Goal: Task Accomplishment & Management: Complete application form

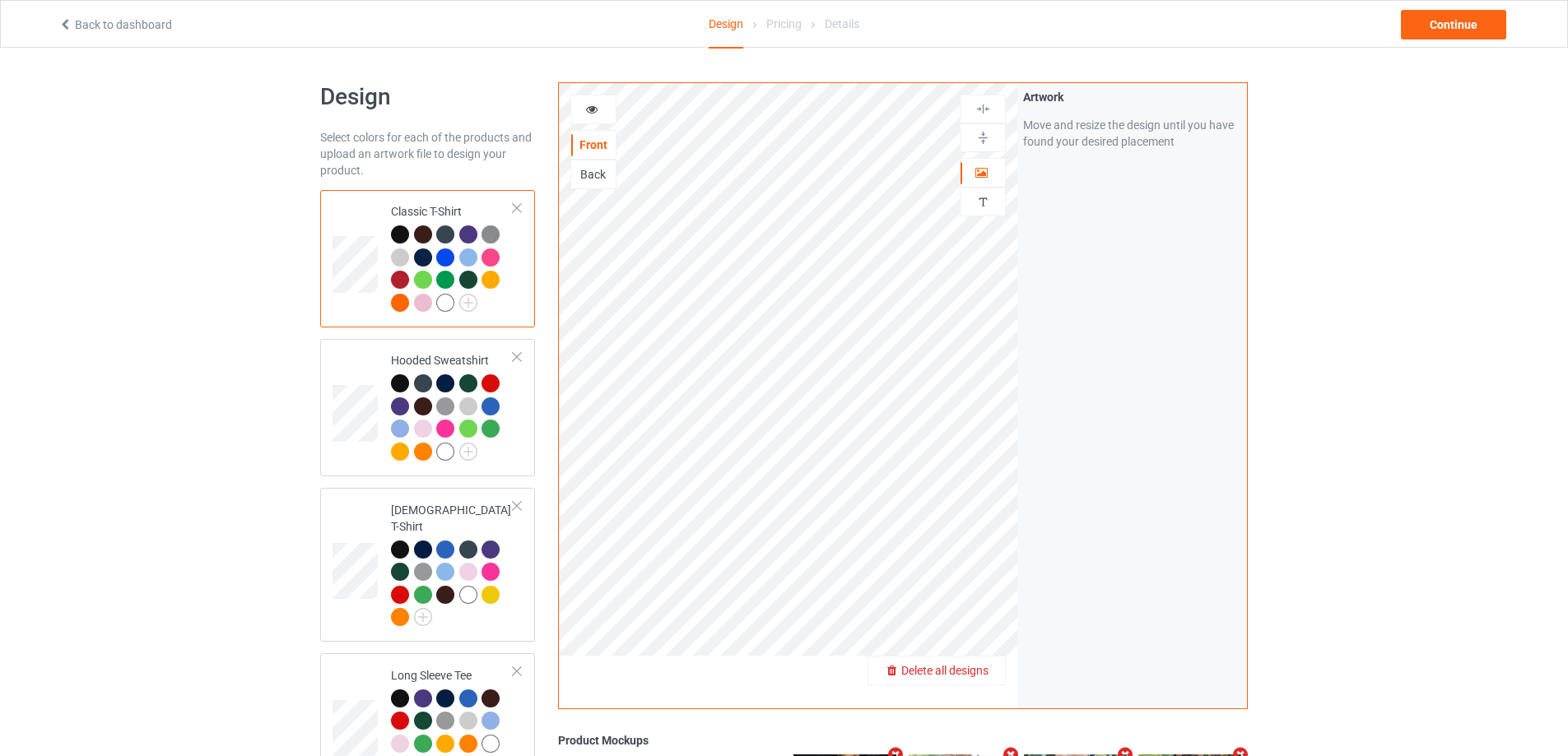
click at [988, 671] on span "Delete all designs" at bounding box center [945, 670] width 87 height 13
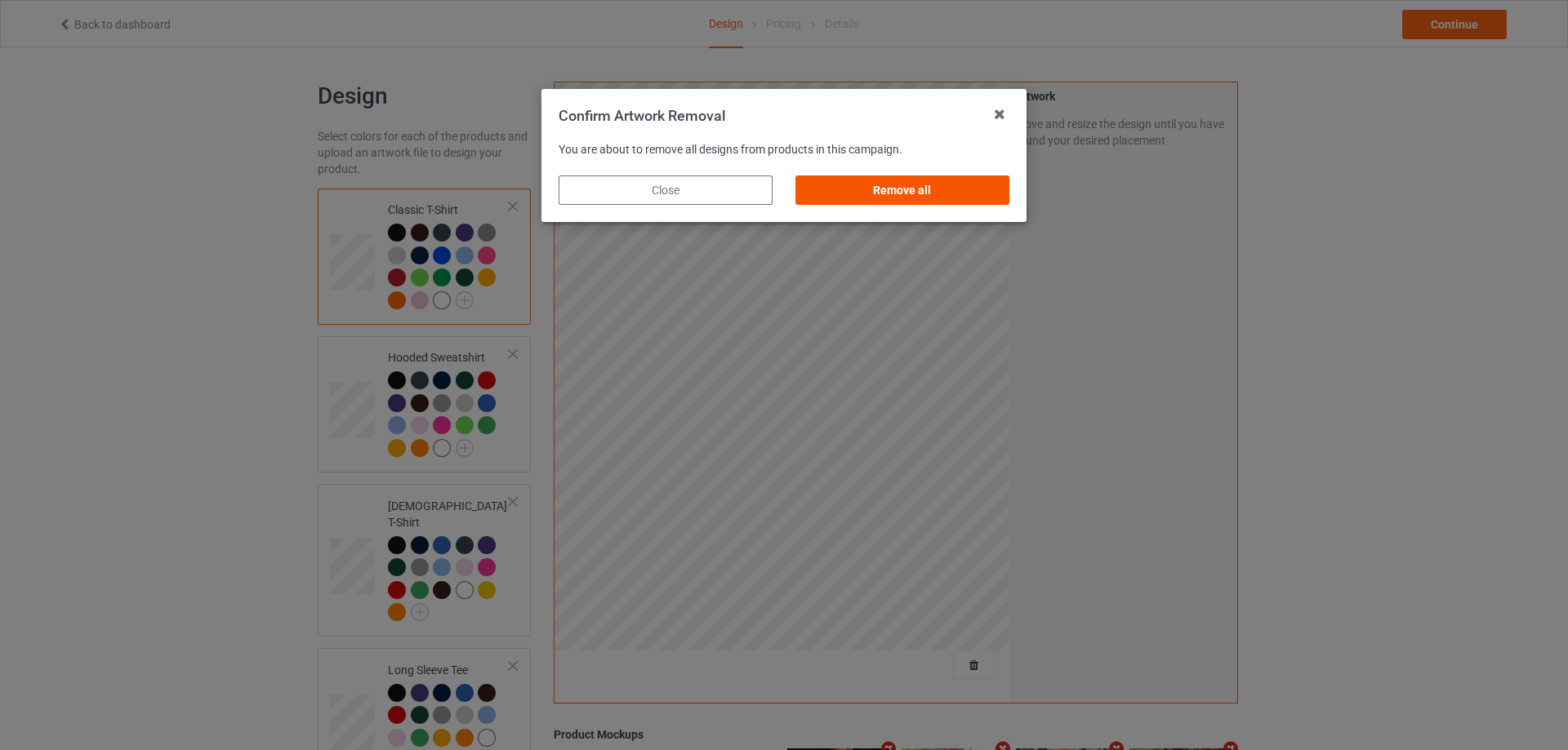
click at [960, 193] on div "Remove all" at bounding box center [902, 191] width 214 height 29
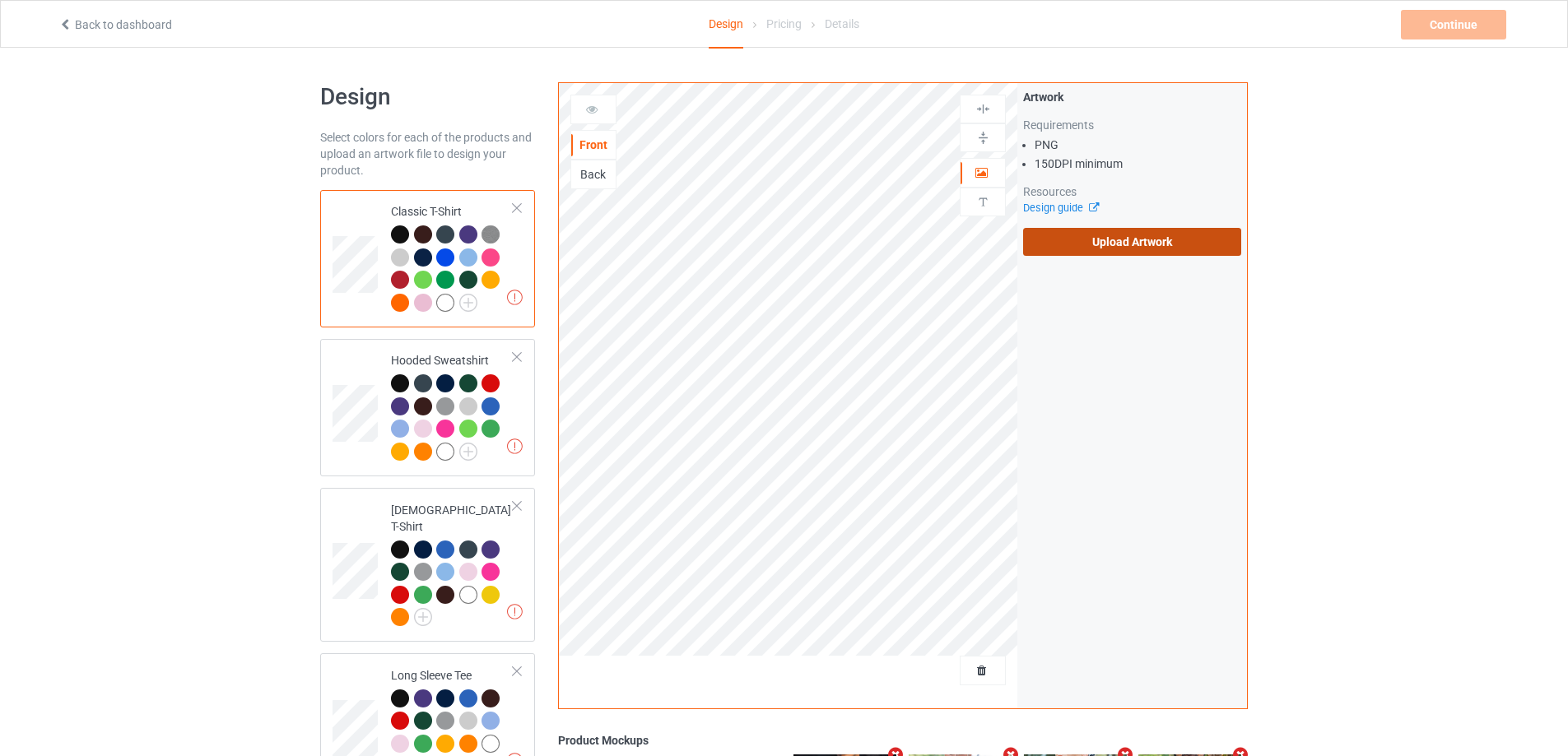
click at [1090, 237] on label "Upload Artwork" at bounding box center [1133, 242] width 218 height 28
click at [0, 0] on input "Upload Artwork" at bounding box center [0, 0] width 0 height 0
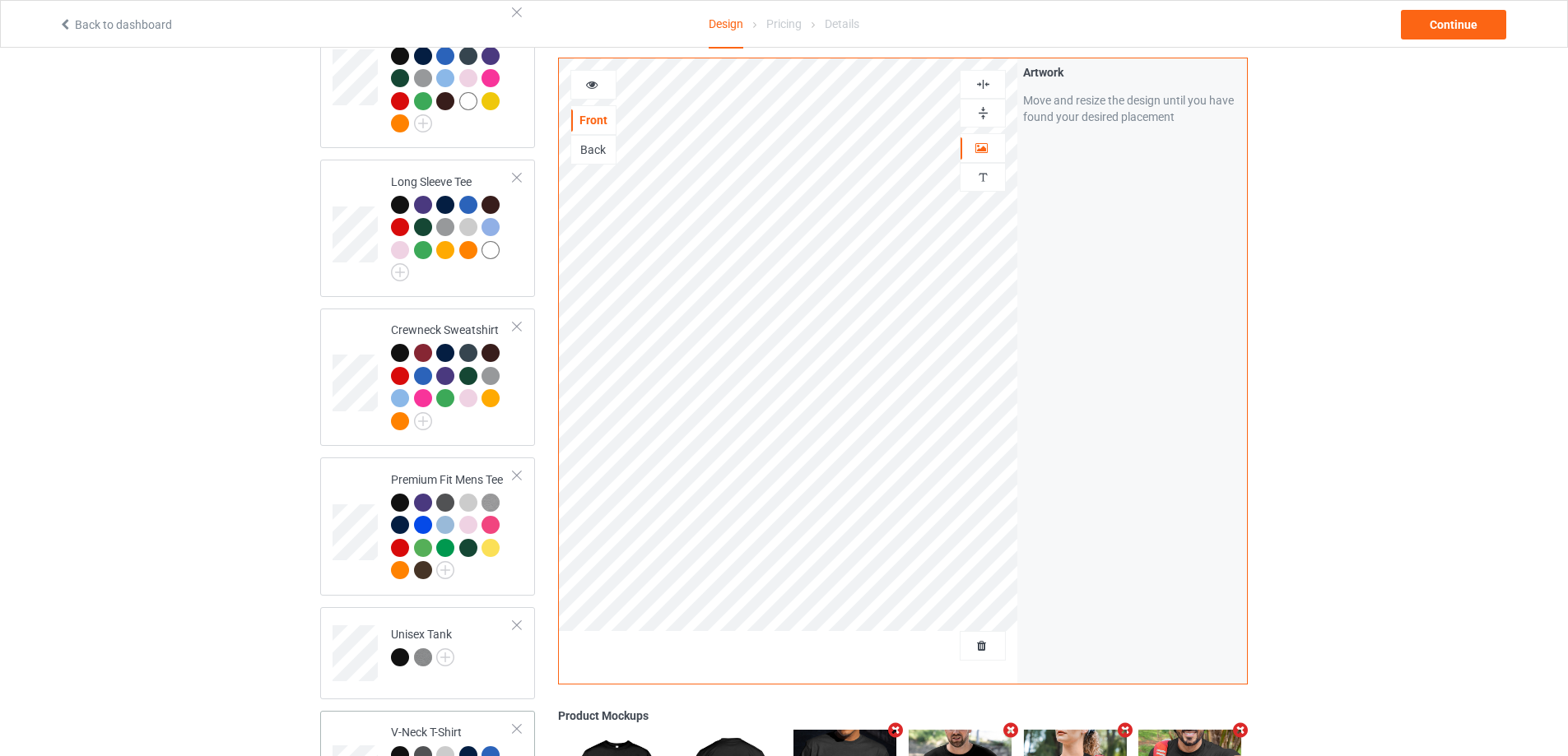
scroll to position [1070, 0]
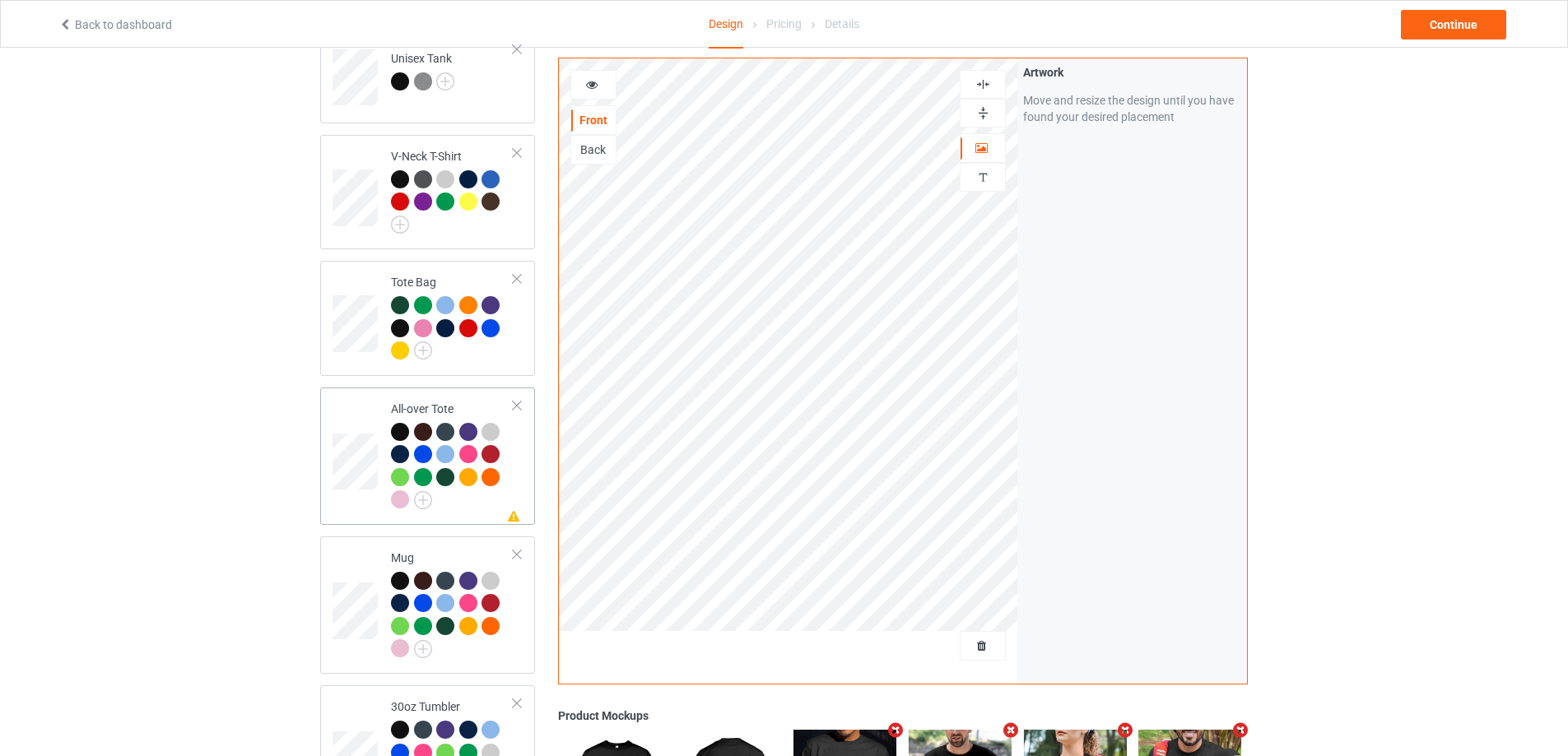
click at [478, 510] on div "Missing artwork on 1 side(s) All-over Tote" at bounding box center [427, 456] width 215 height 138
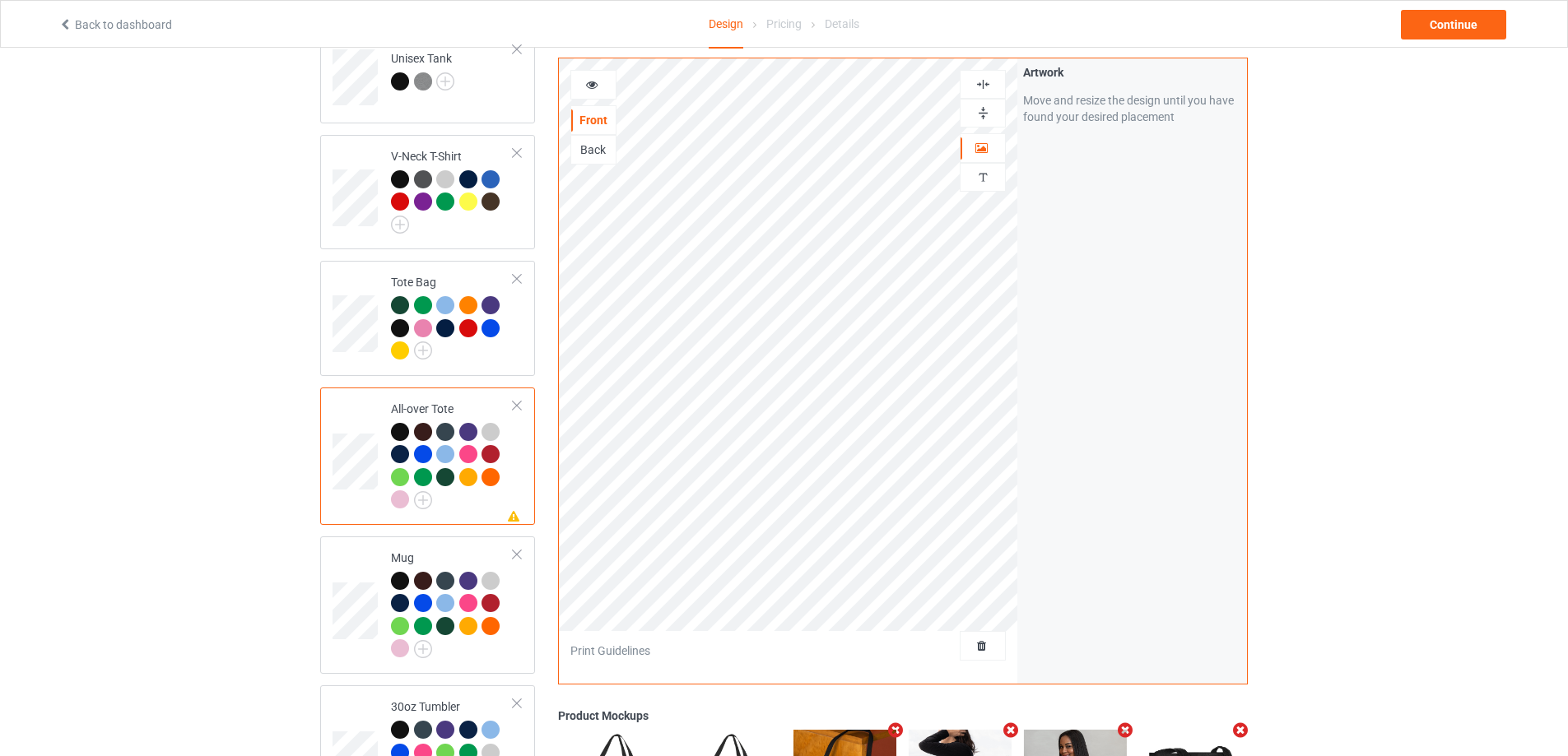
scroll to position [1391, 0]
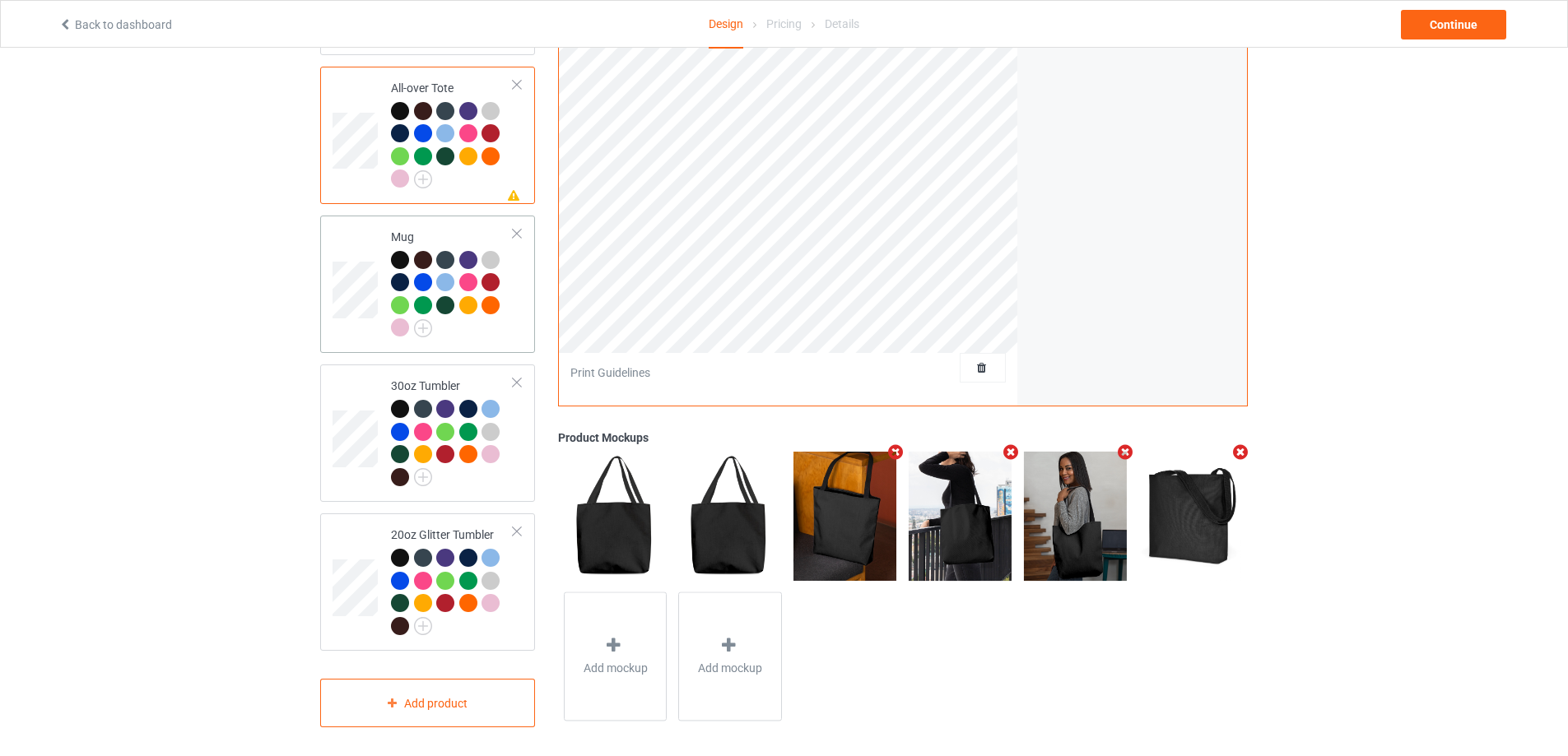
click at [492, 336] on td "Mug" at bounding box center [452, 285] width 141 height 125
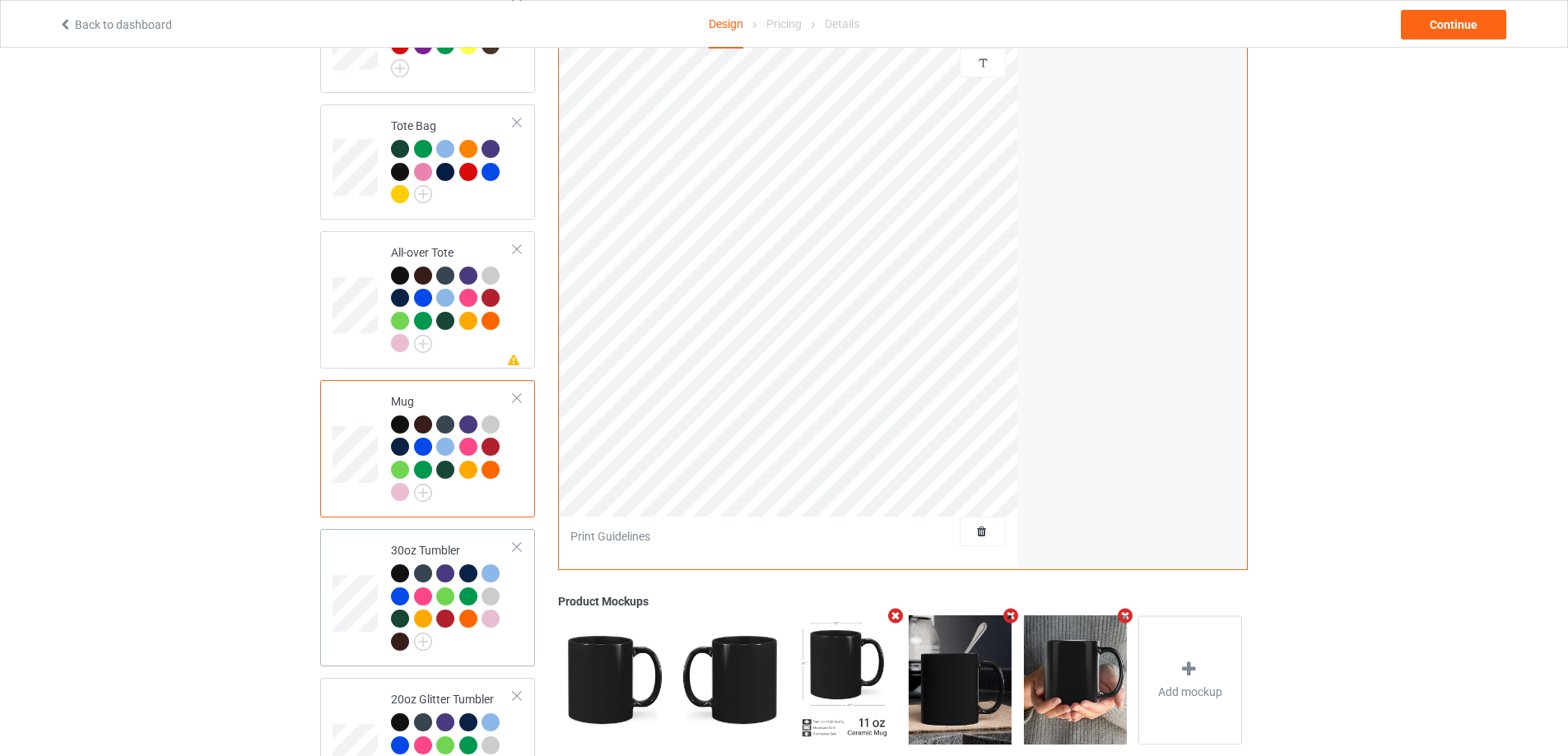
scroll to position [1309, 0]
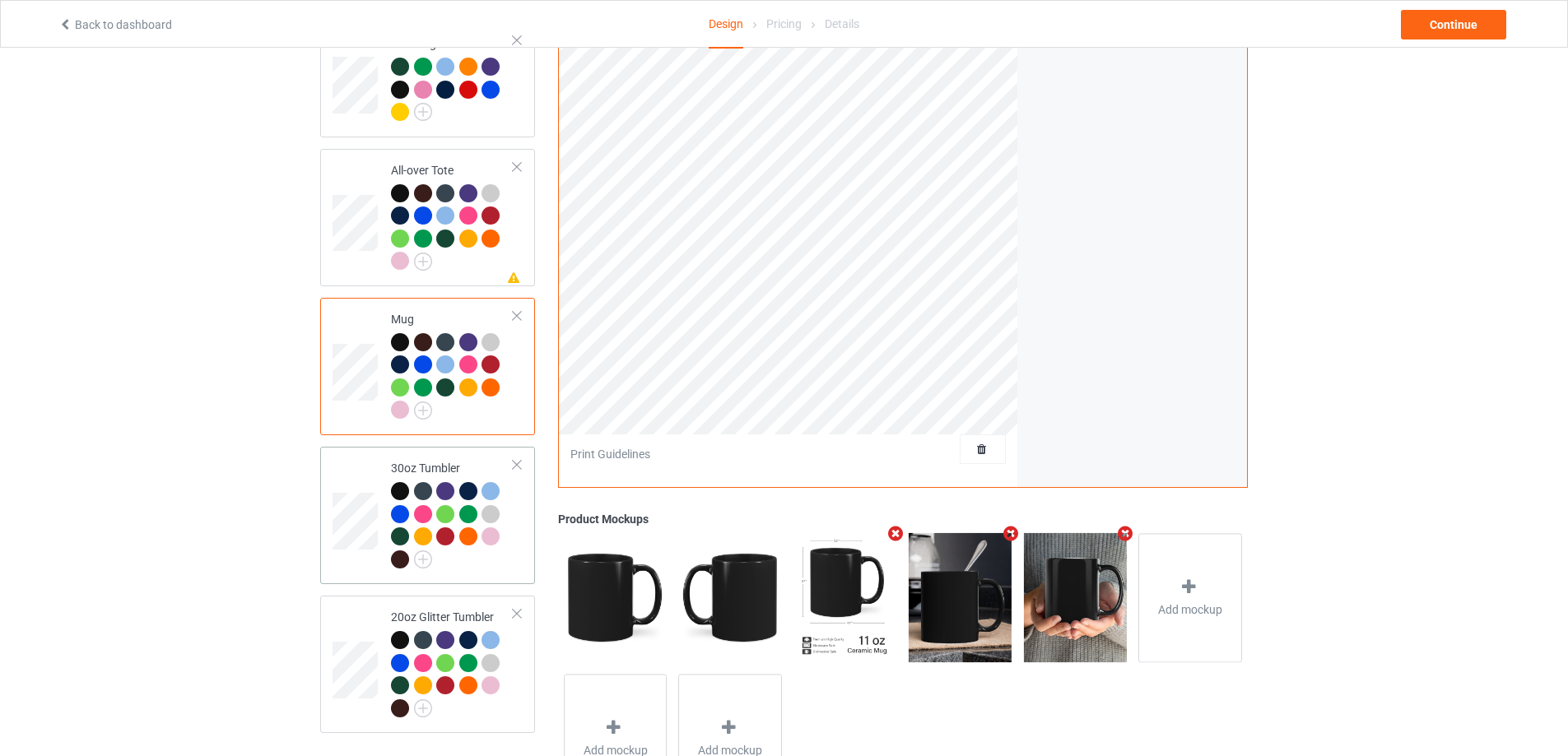
click at [503, 570] on td "30oz Tumbler" at bounding box center [452, 516] width 141 height 125
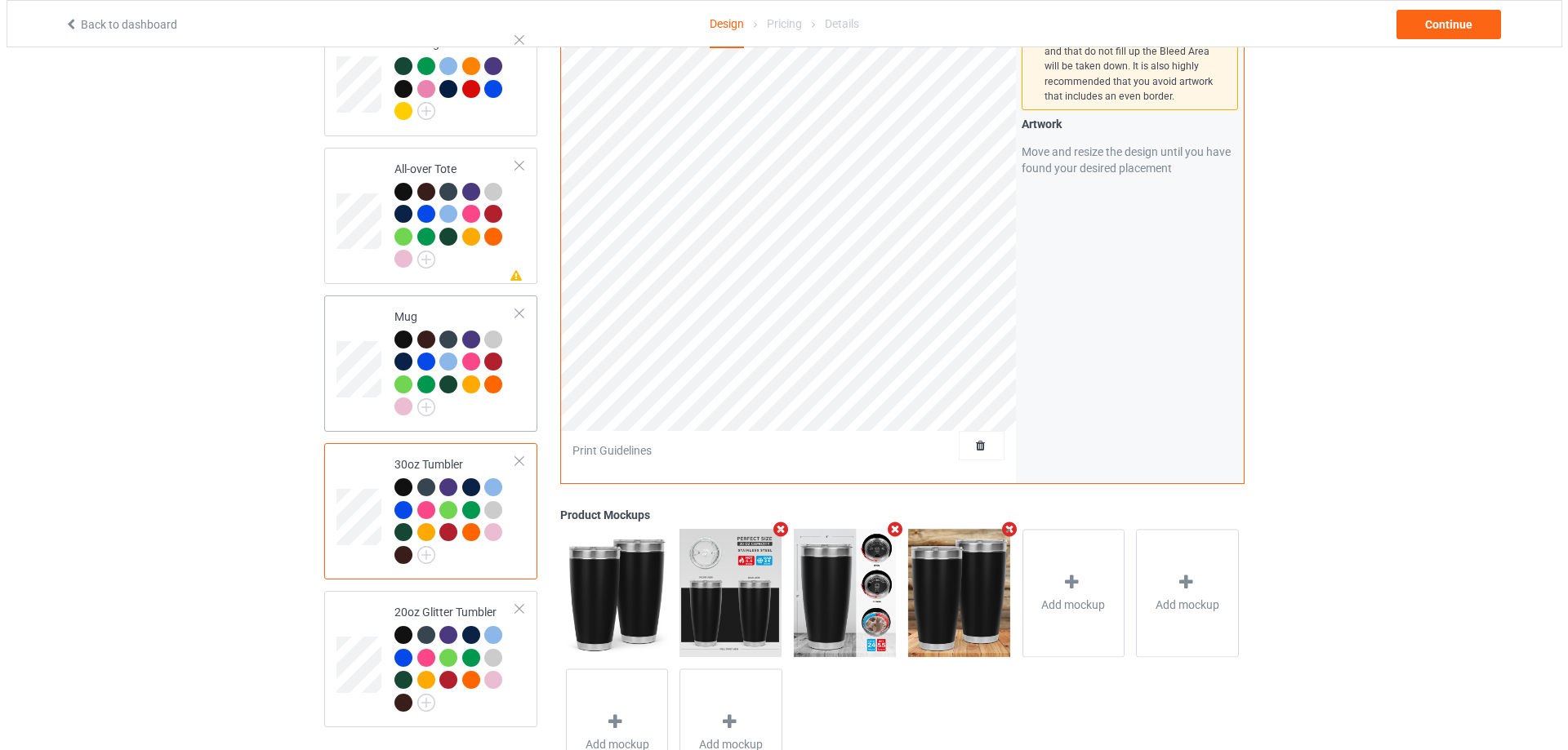
scroll to position [1380, 0]
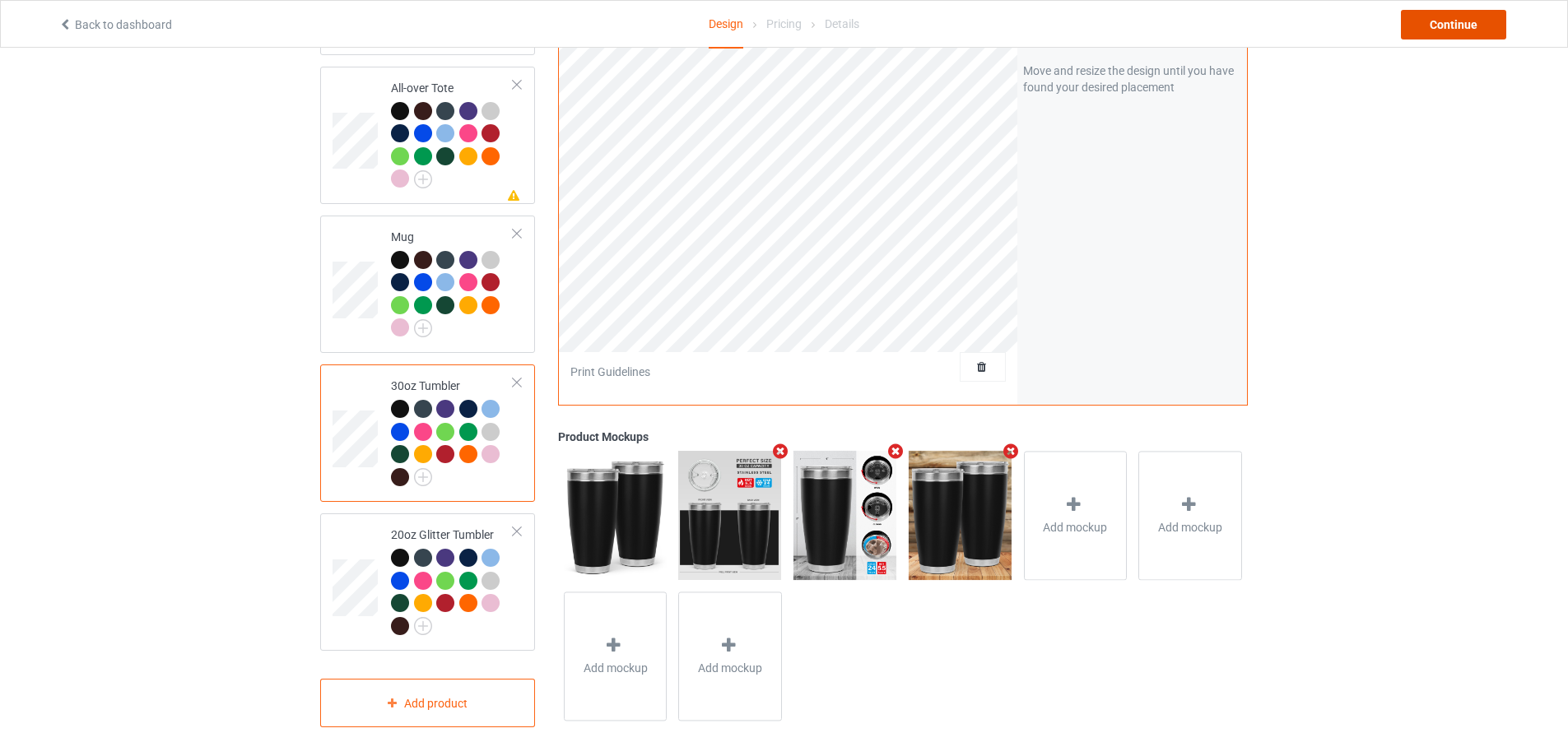
click at [1482, 18] on div "Continue" at bounding box center [1454, 24] width 106 height 29
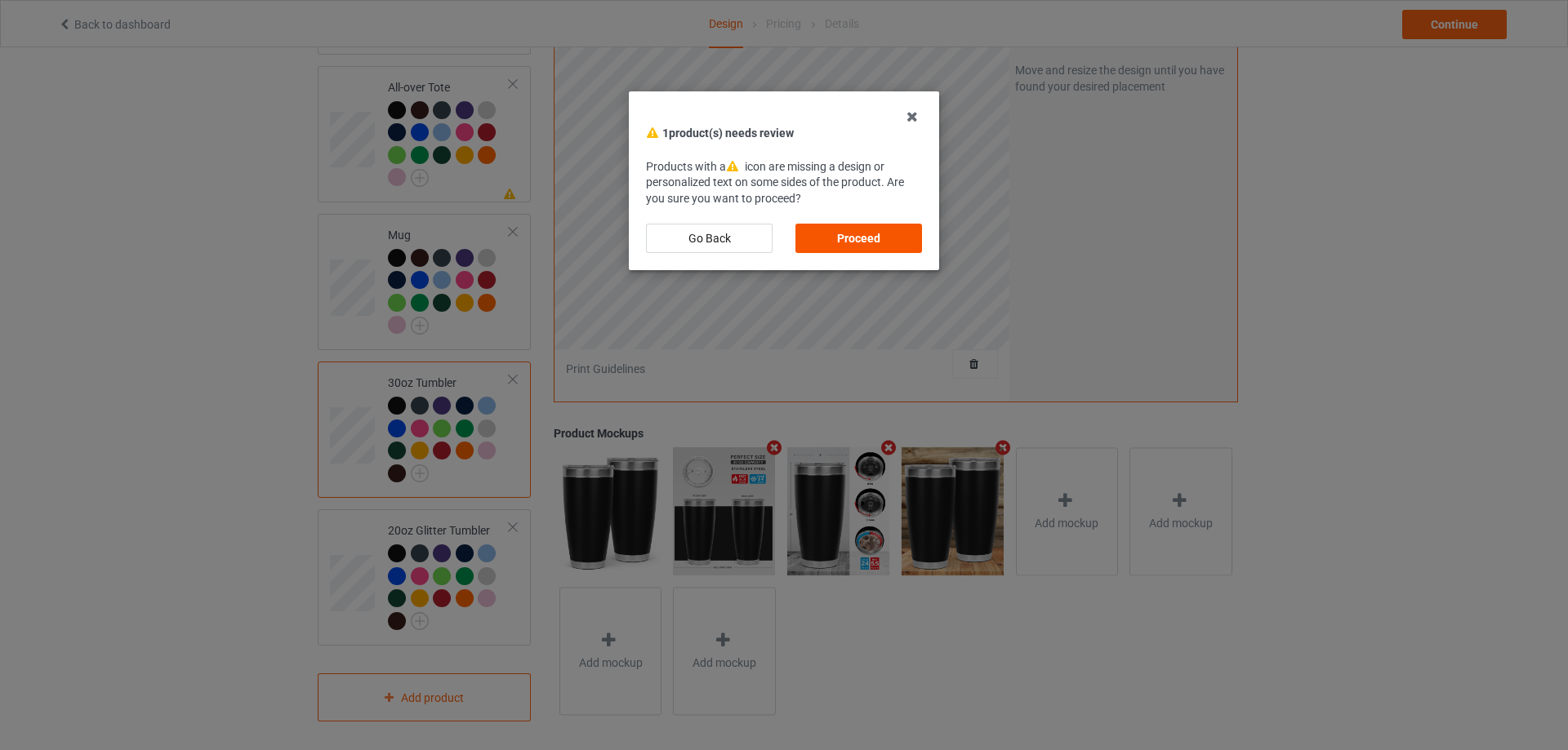
click at [850, 243] on div "Proceed" at bounding box center [858, 239] width 126 height 29
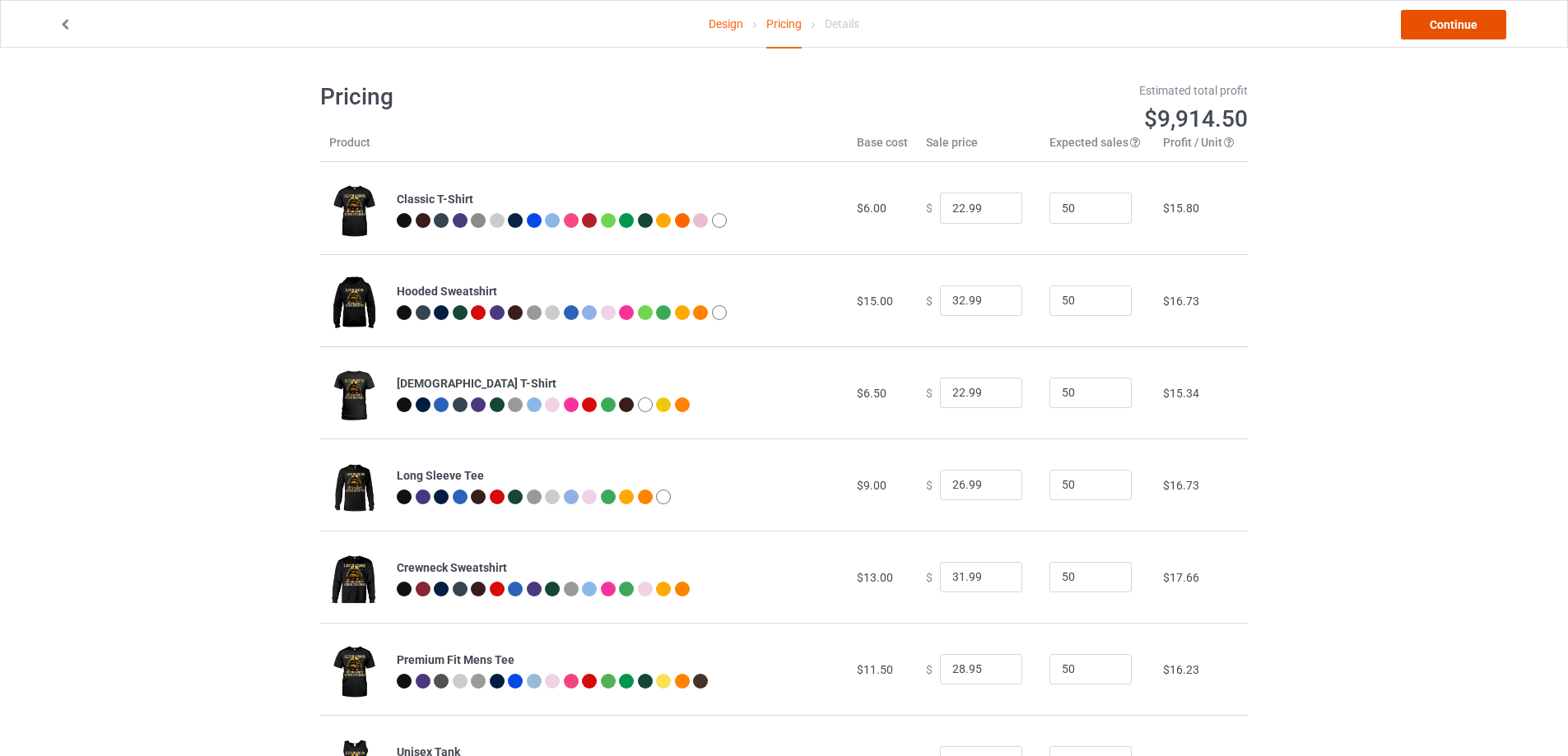
click at [1433, 25] on link "Continue" at bounding box center [1454, 24] width 106 height 29
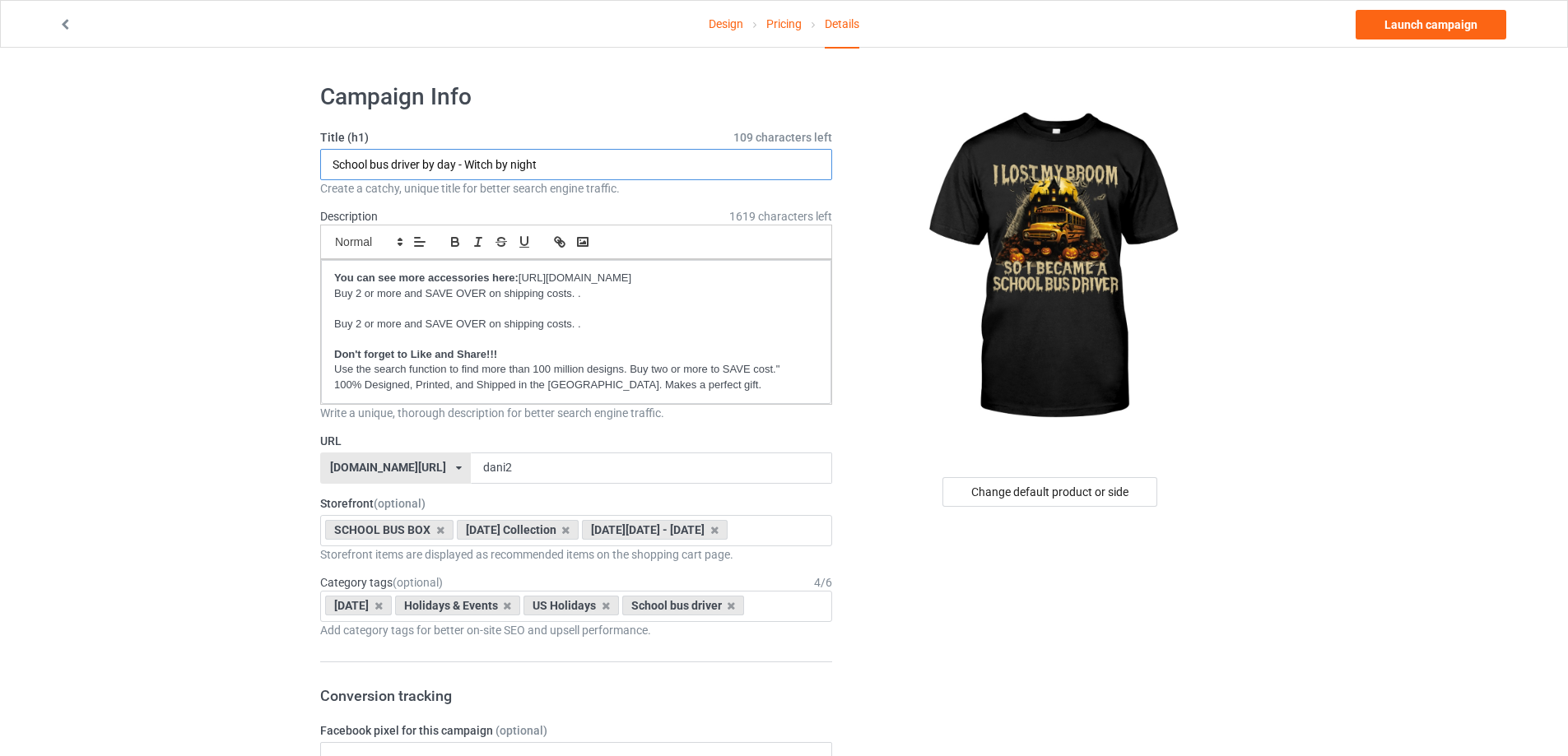
click at [576, 164] on input "School bus driver by day - Witch by night" at bounding box center [576, 164] width 512 height 31
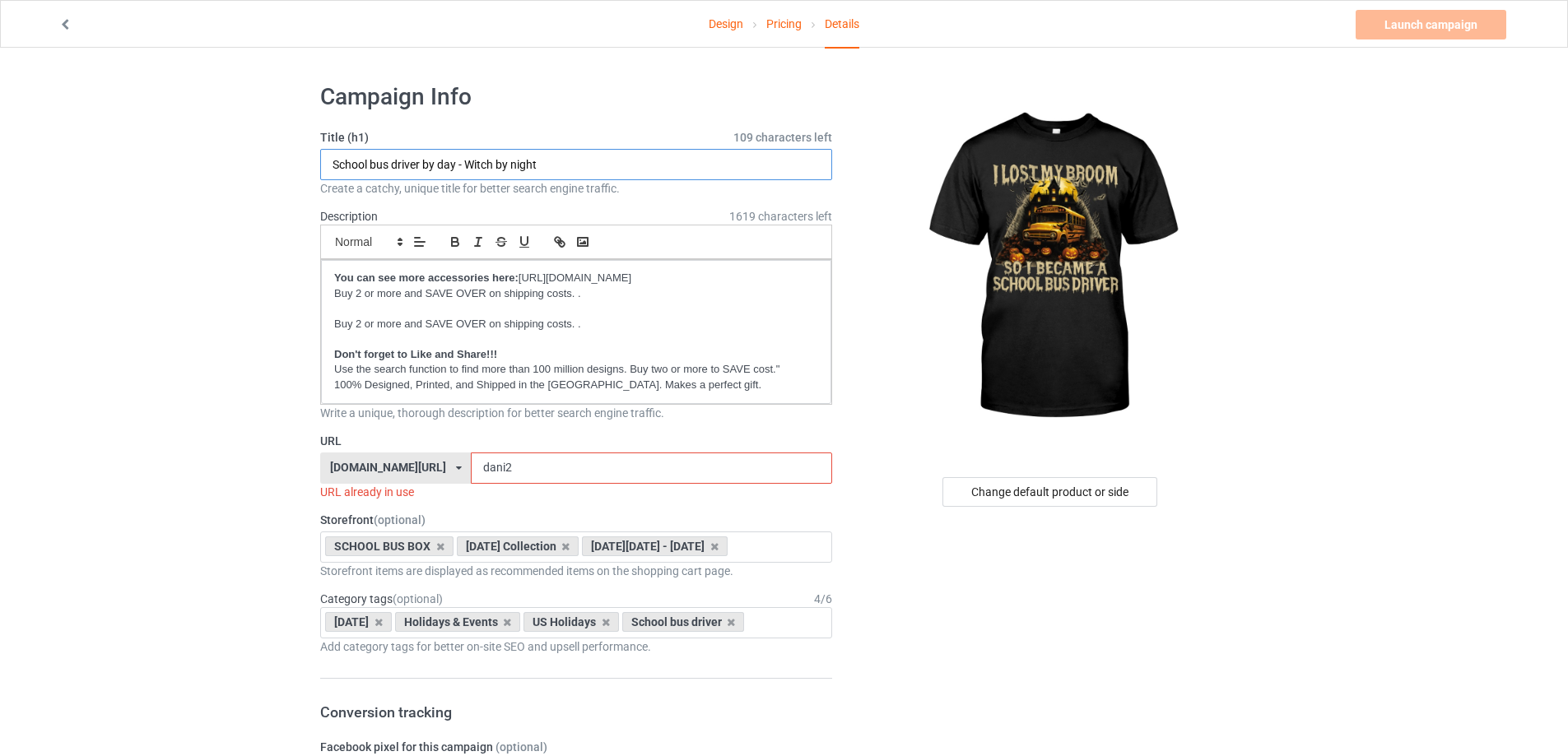
click at [576, 164] on input "School bus driver by day - Witch by night" at bounding box center [576, 164] width 512 height 31
type input "I lost my broom so i became a school bus driver"
click at [551, 470] on input "dani2" at bounding box center [651, 468] width 361 height 31
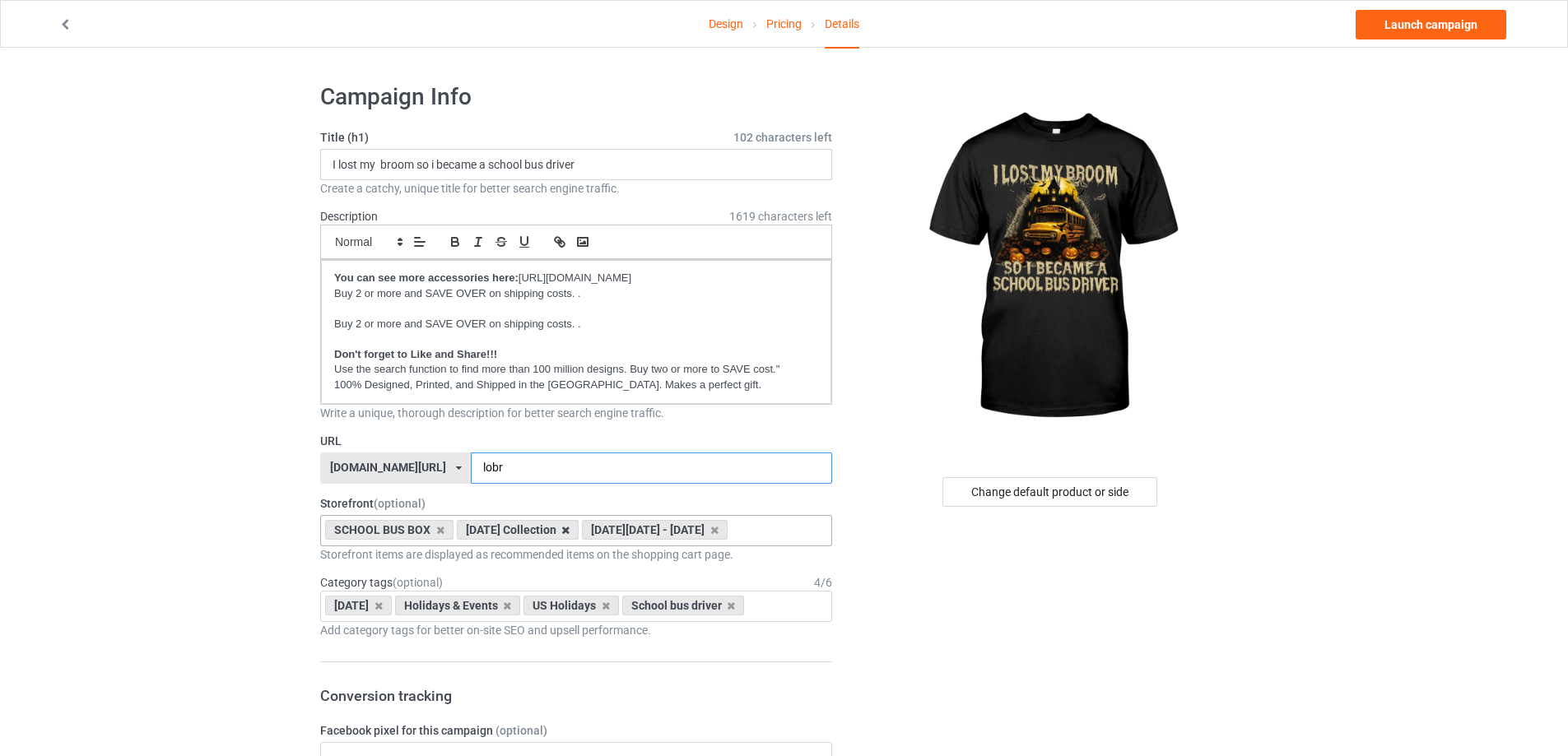
type input "lobr"
click at [569, 527] on icon at bounding box center [566, 530] width 9 height 10
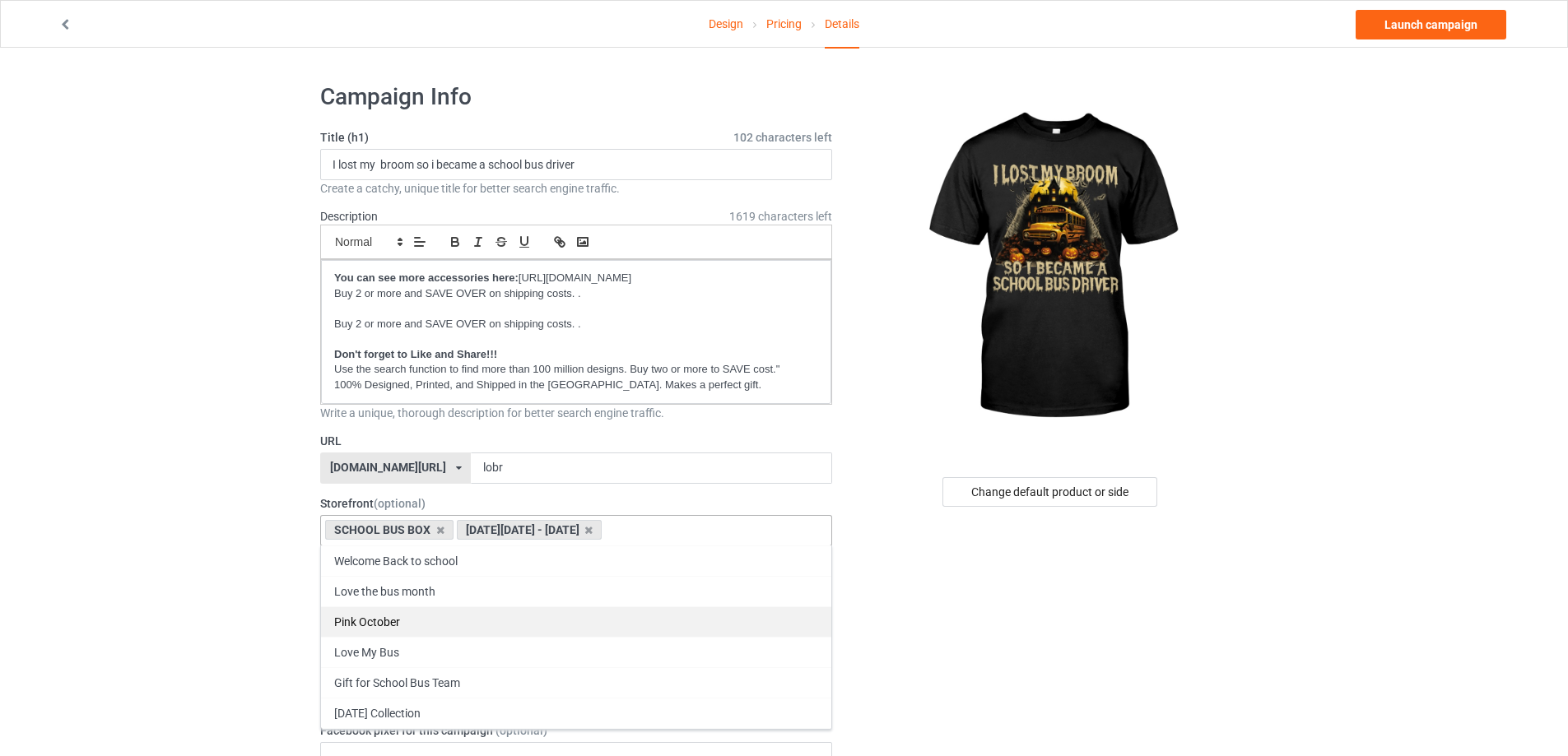
scroll to position [59, 0]
click at [593, 532] on icon at bounding box center [588, 530] width 9 height 10
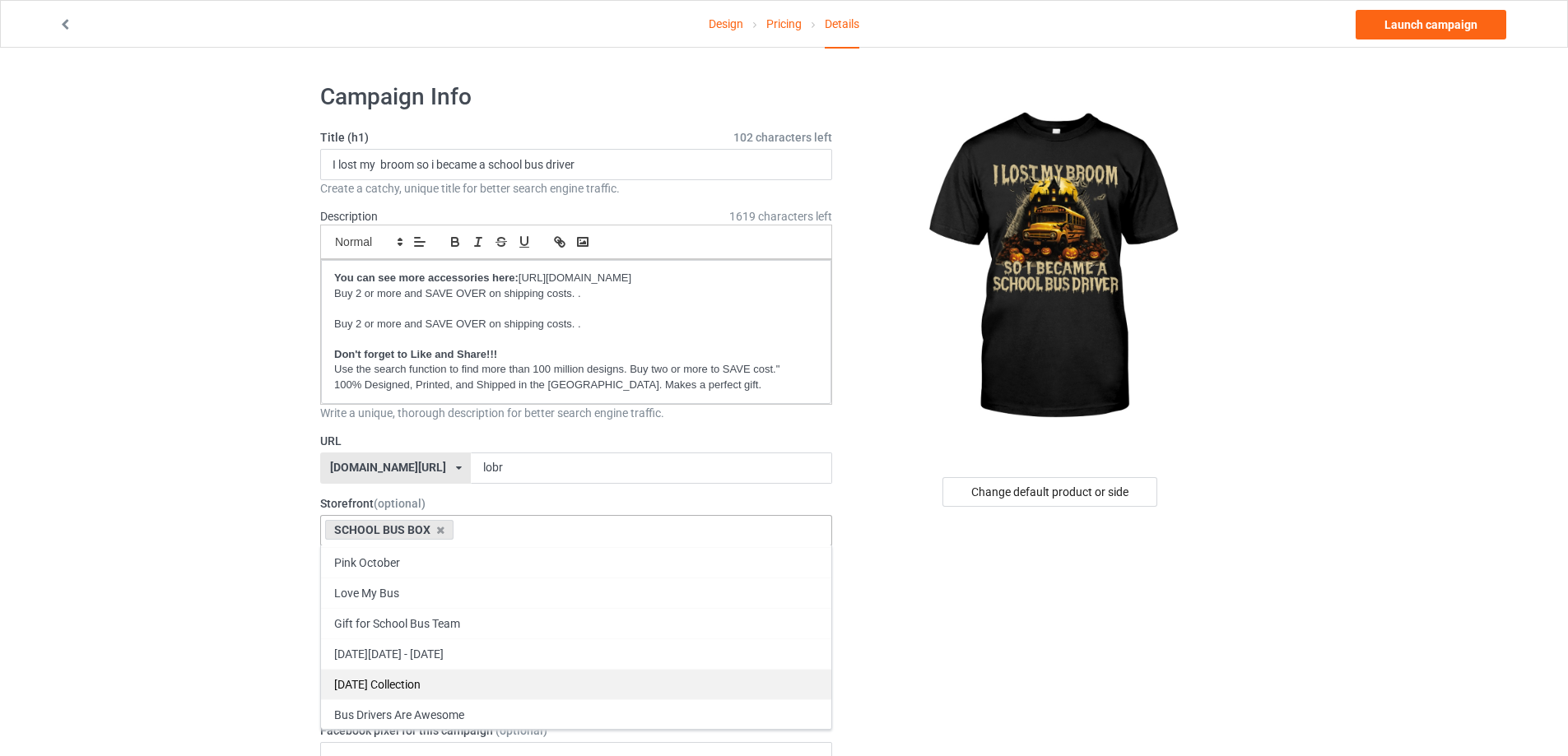
scroll to position [90, 0]
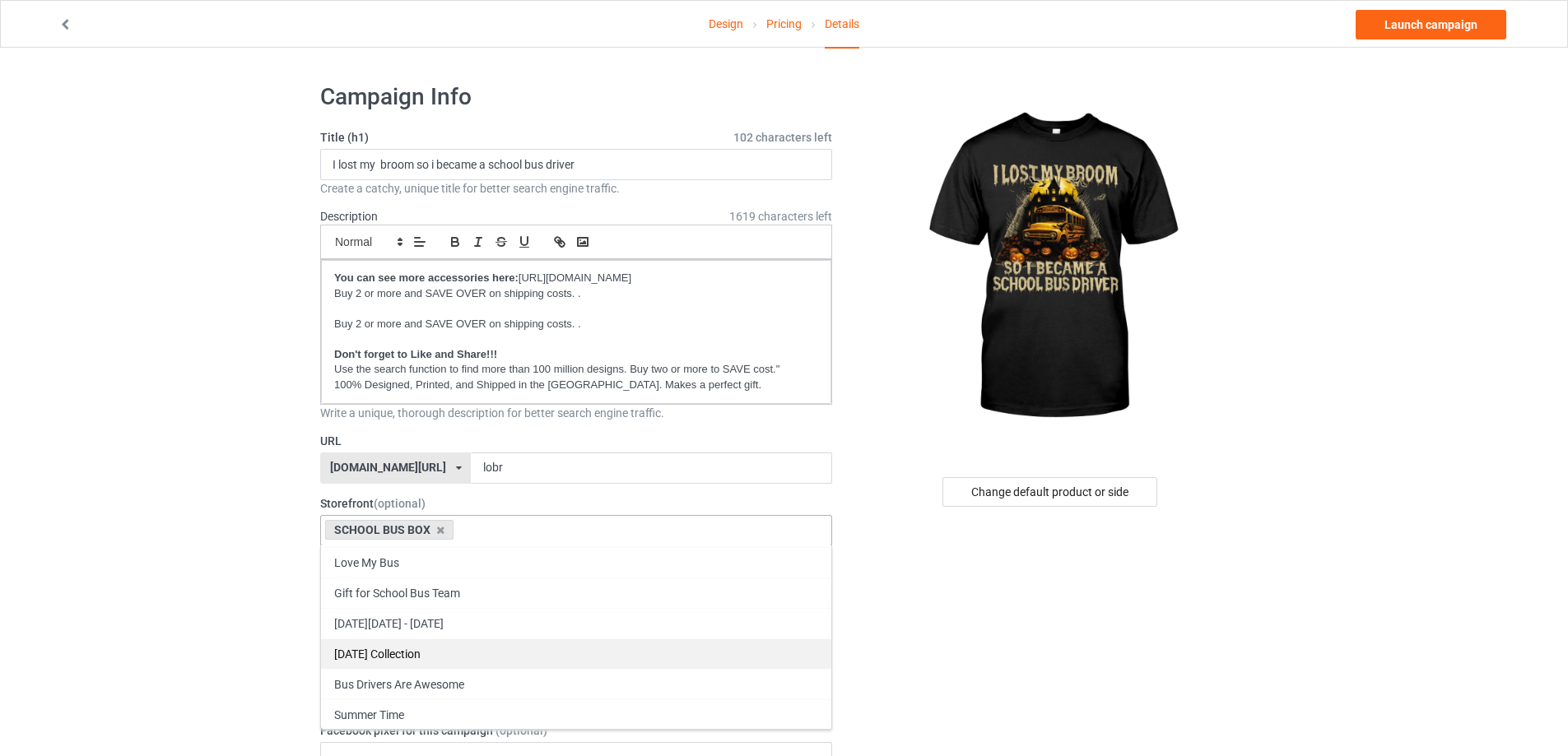
click at [461, 645] on div "[DATE] Collection" at bounding box center [576, 653] width 511 height 30
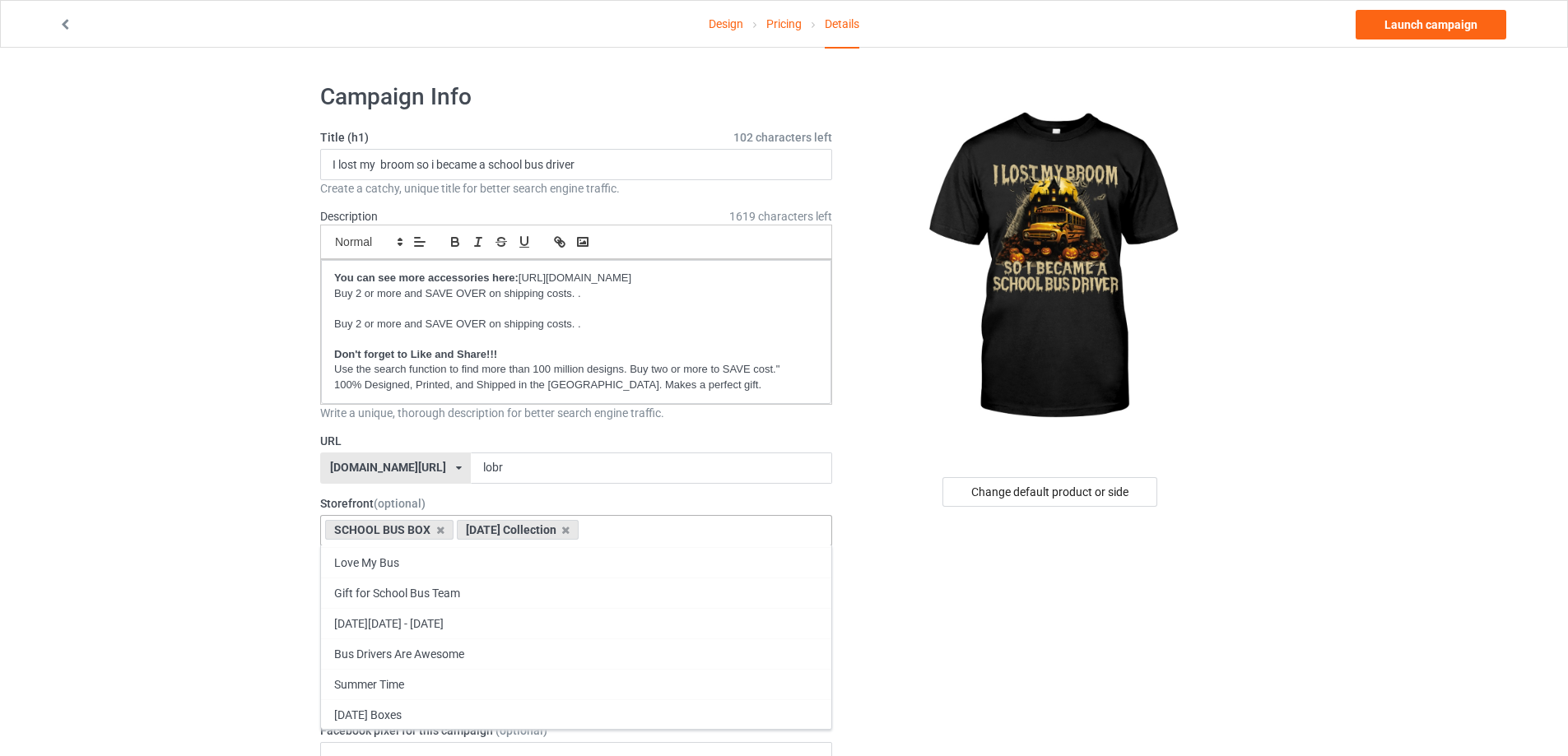
scroll to position [59, 0]
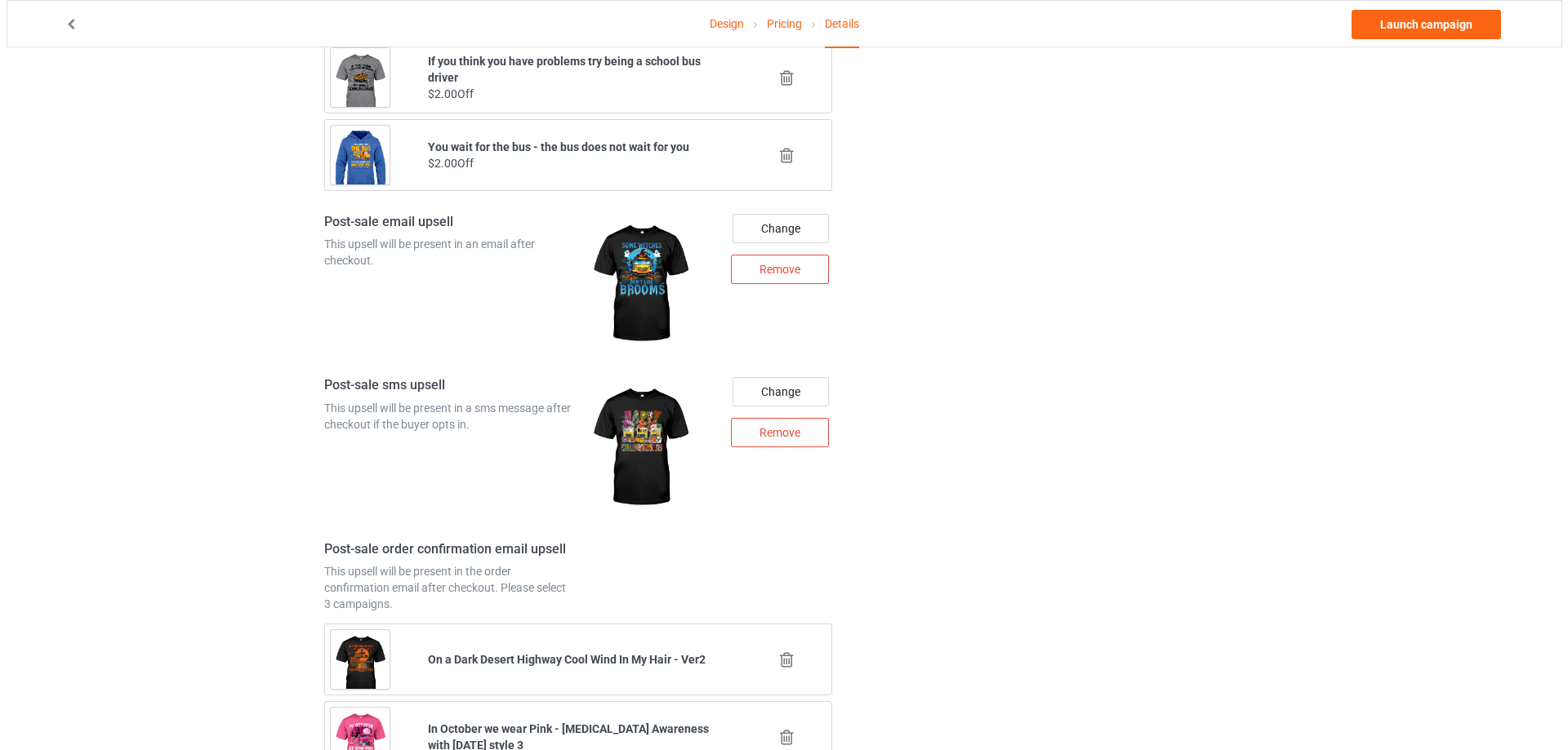
scroll to position [1878, 0]
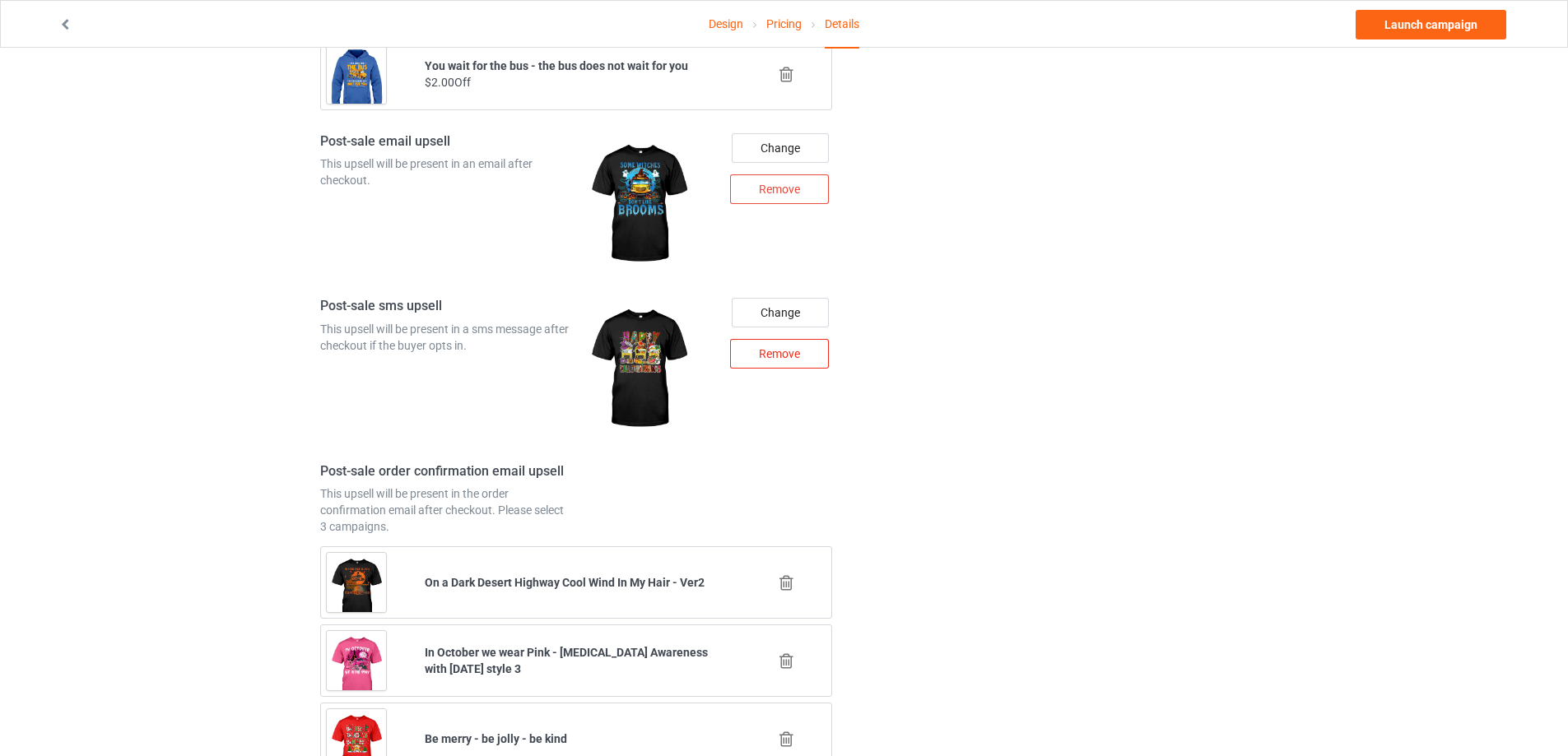
click at [762, 348] on div "Remove" at bounding box center [780, 354] width 99 height 29
click at [762, 348] on div "Change Remove" at bounding box center [707, 368] width 262 height 142
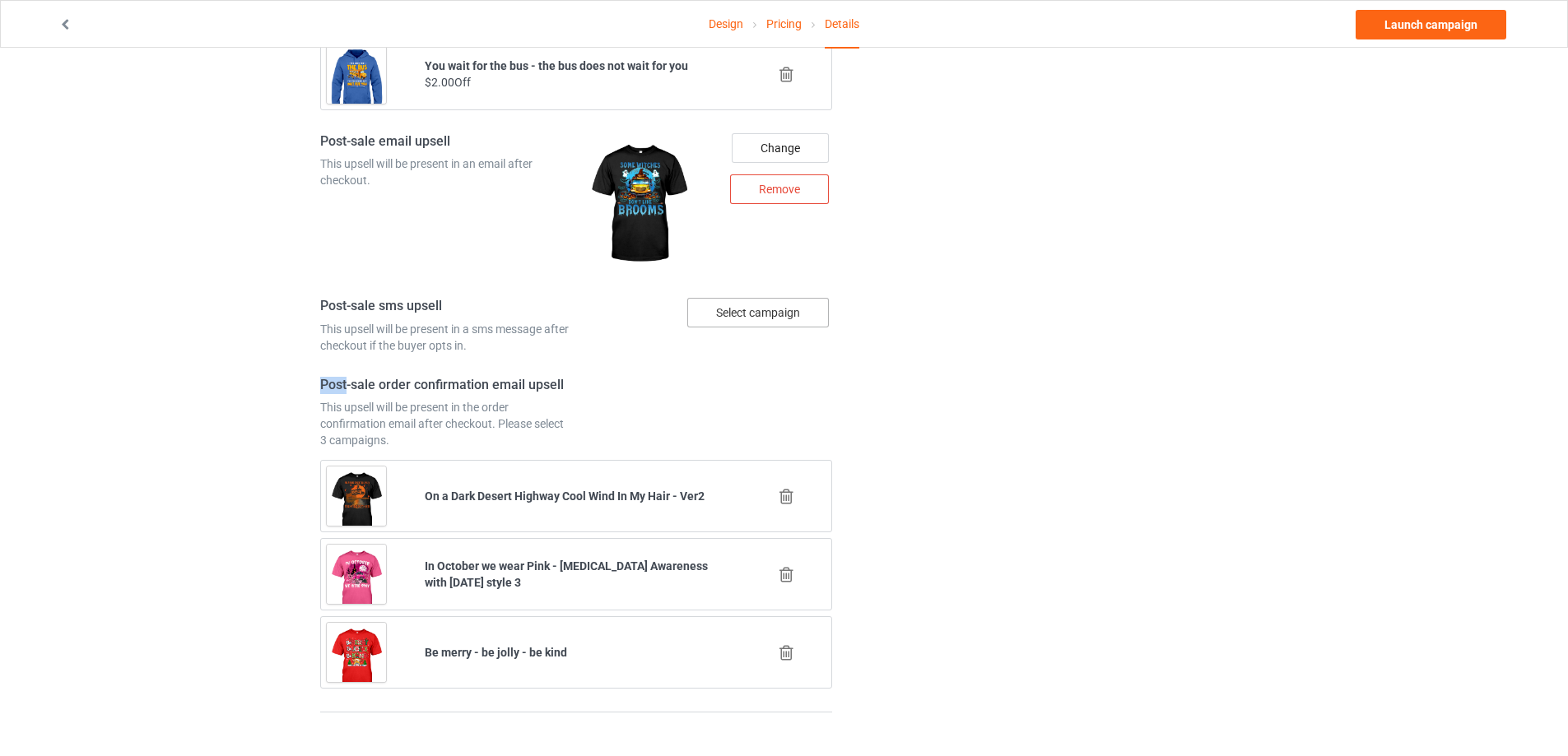
click at [770, 316] on div "Select campaign" at bounding box center [758, 312] width 142 height 29
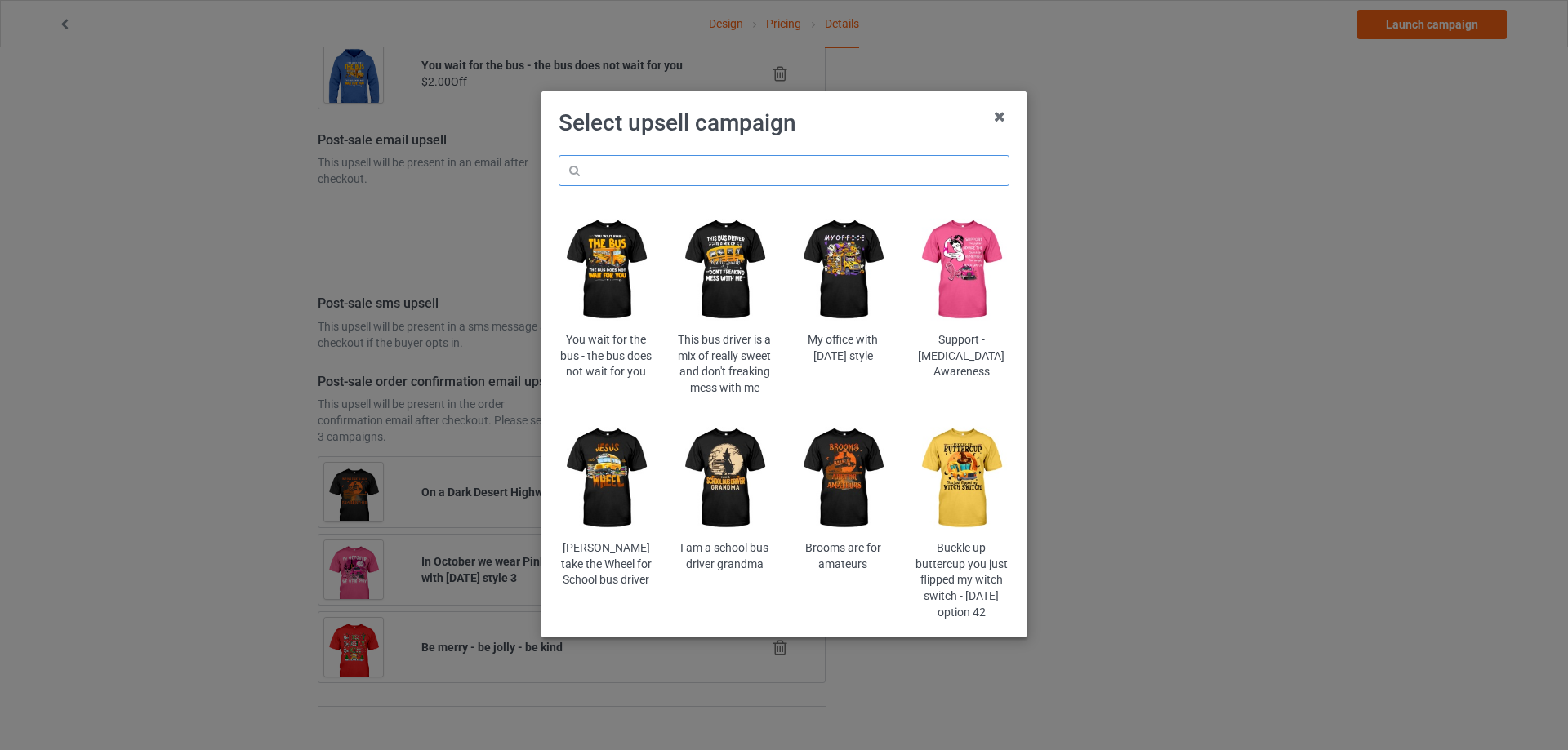
click at [712, 168] on input "text" at bounding box center [784, 171] width 451 height 31
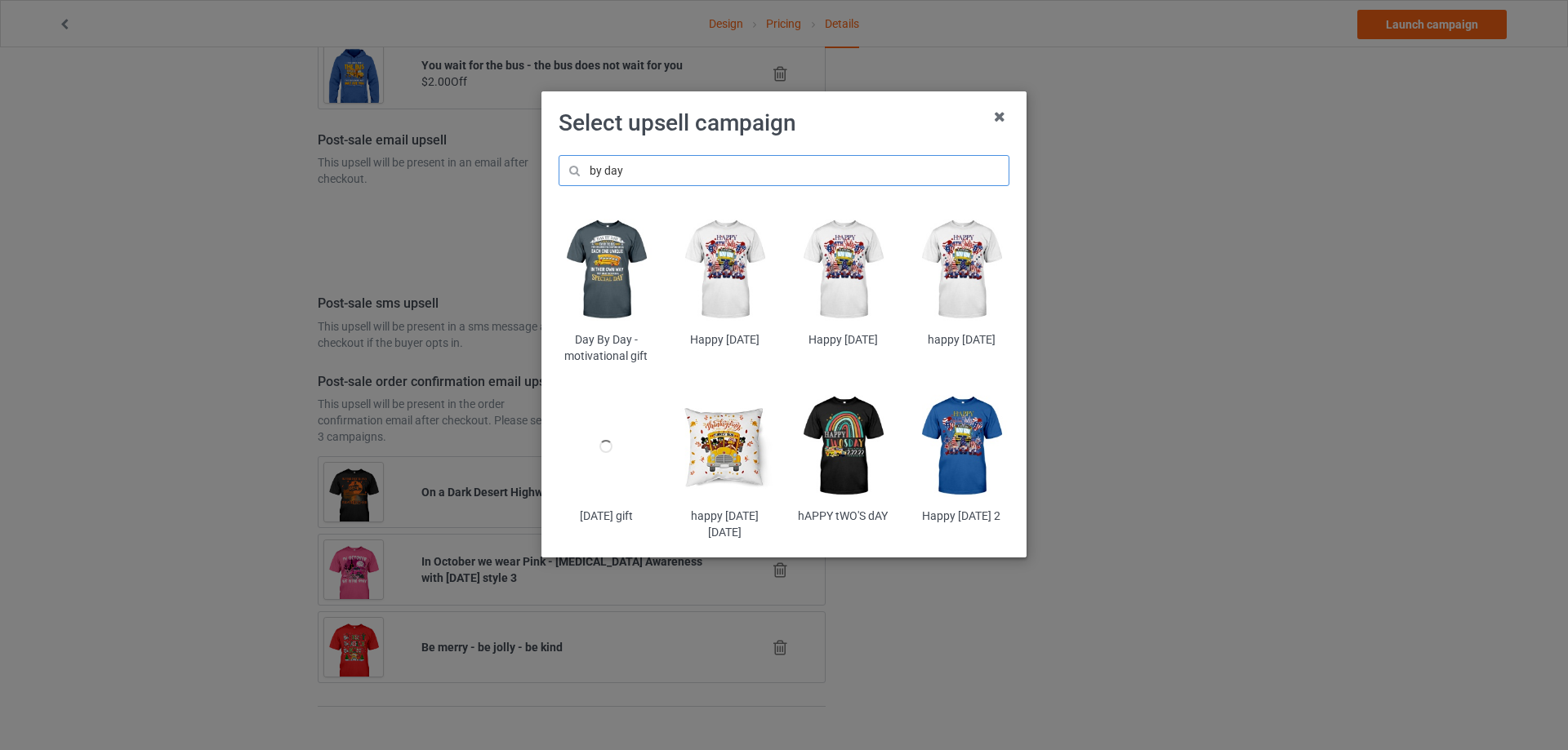
type input "by day"
click at [710, 175] on input "by day" at bounding box center [784, 171] width 451 height 31
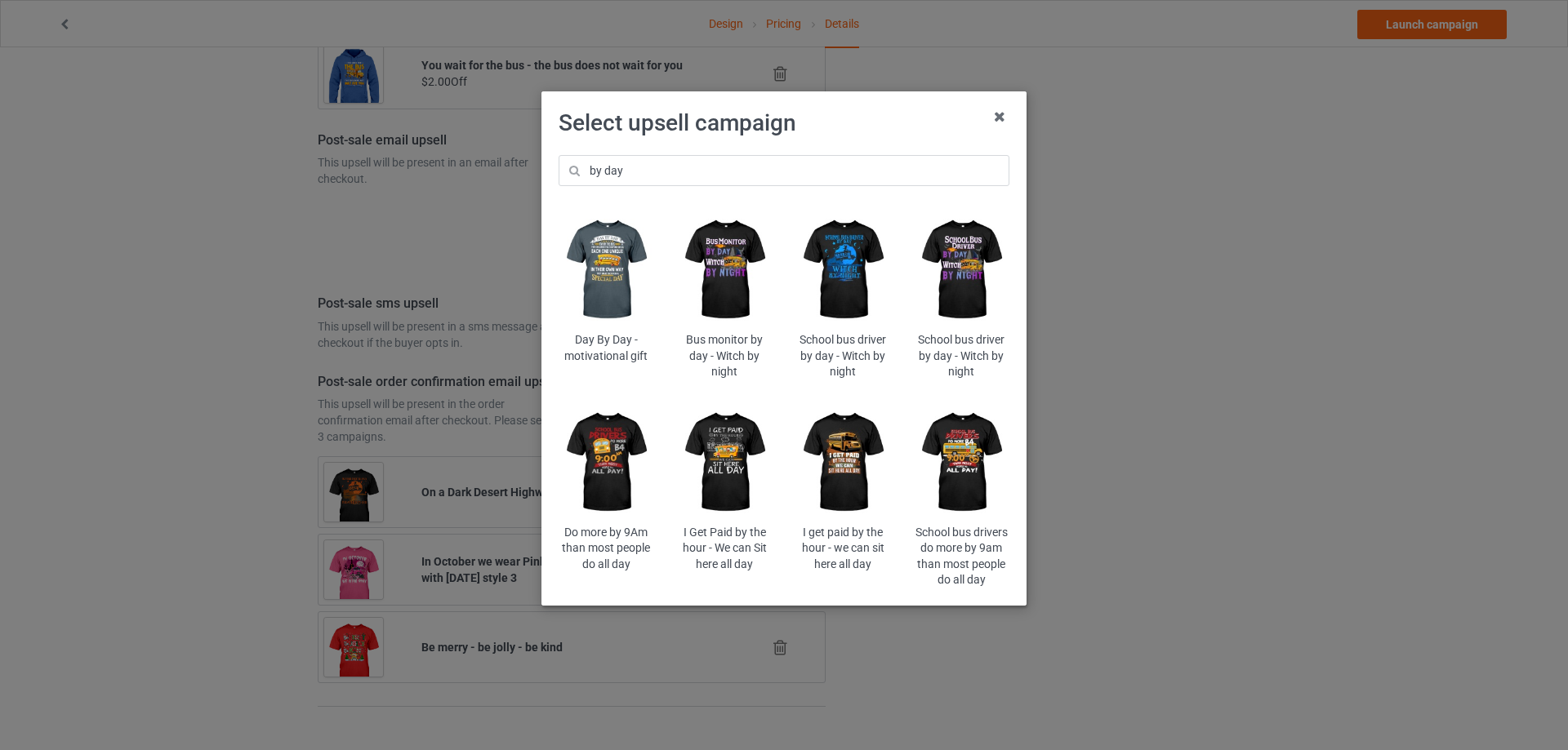
click at [974, 250] on img at bounding box center [961, 269] width 95 height 119
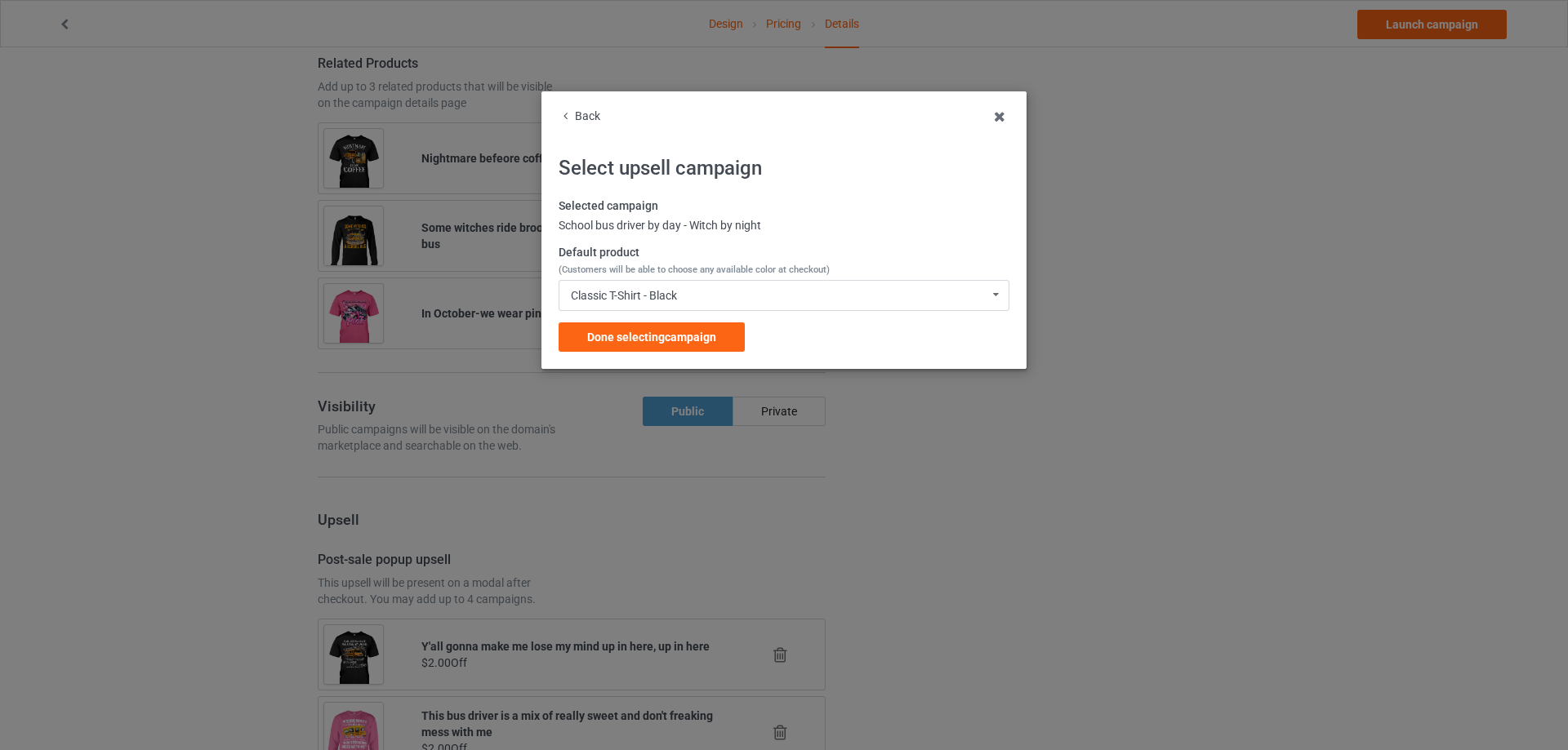
scroll to position [1878, 0]
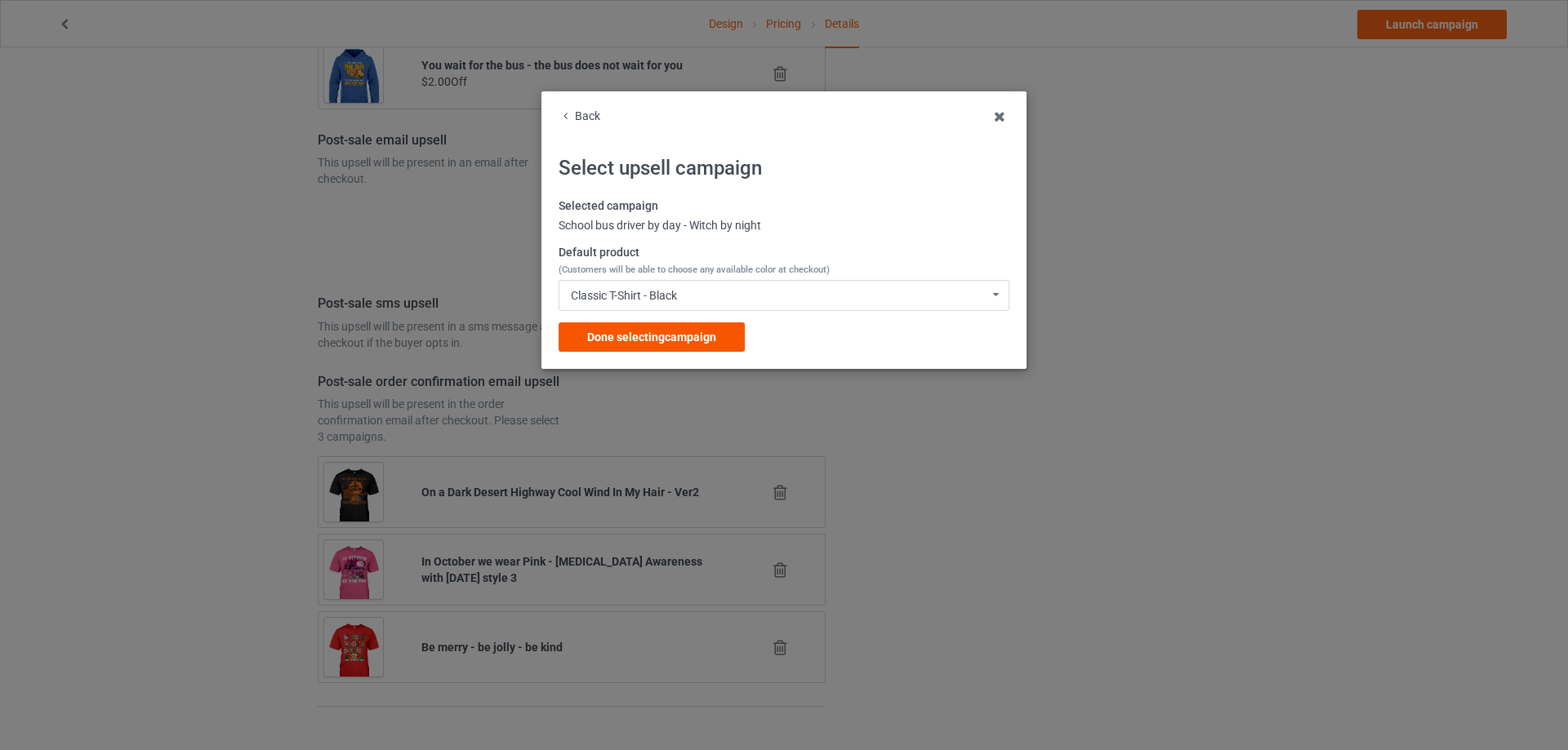
click at [697, 333] on span "Done selecting campaign" at bounding box center [651, 336] width 129 height 13
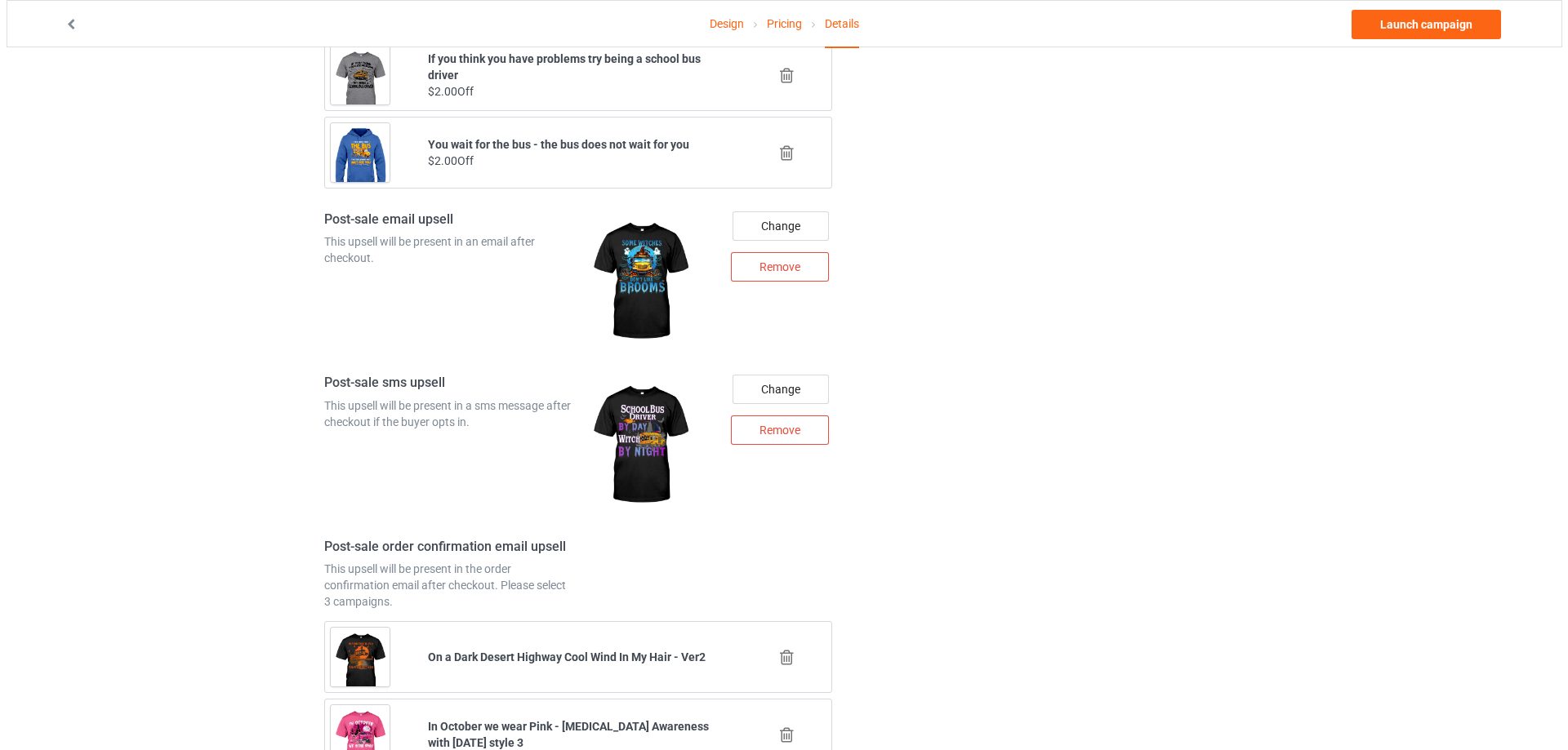
scroll to position [1880, 0]
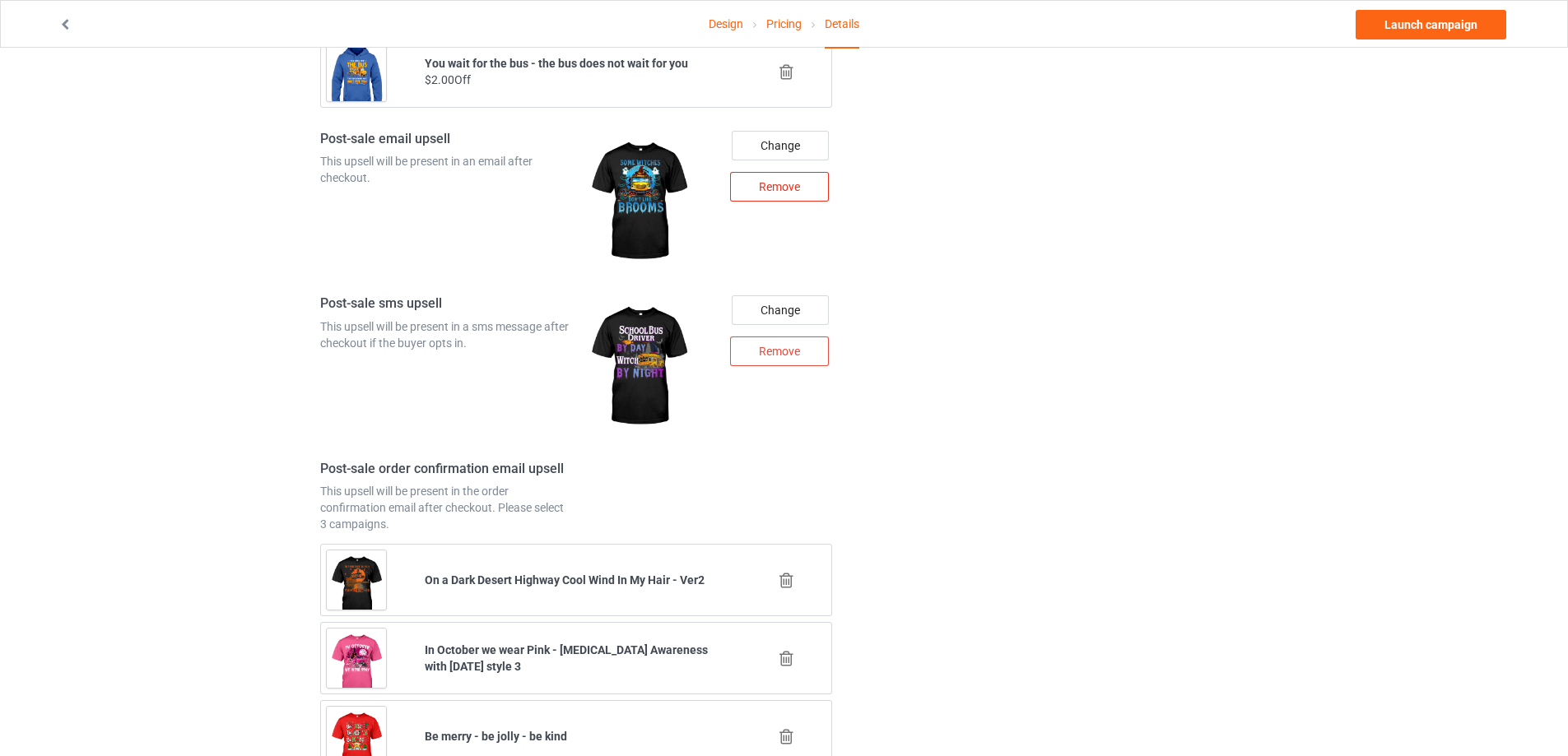
click at [796, 192] on div "Remove" at bounding box center [780, 187] width 99 height 29
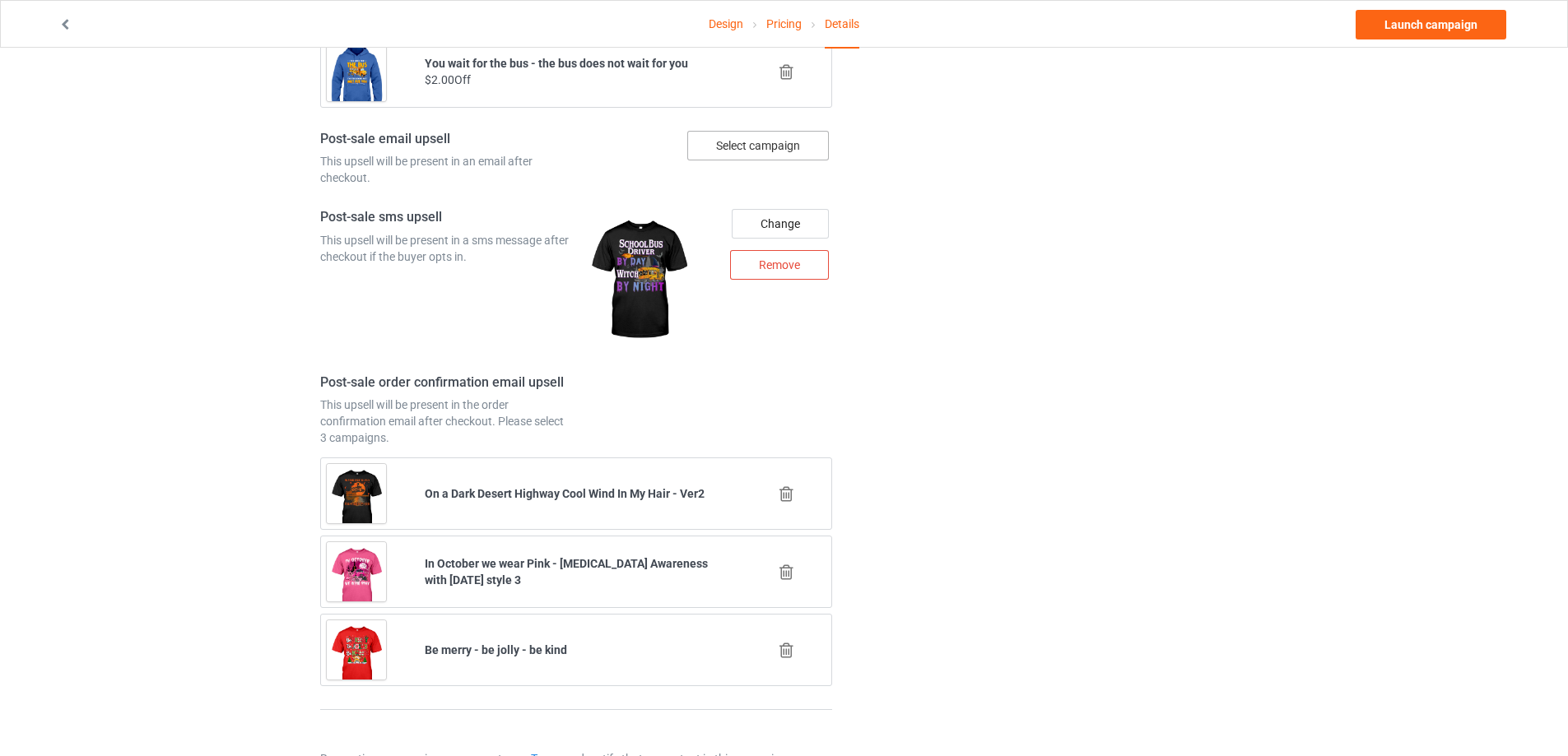
click at [765, 154] on div "Select campaign" at bounding box center [758, 145] width 142 height 29
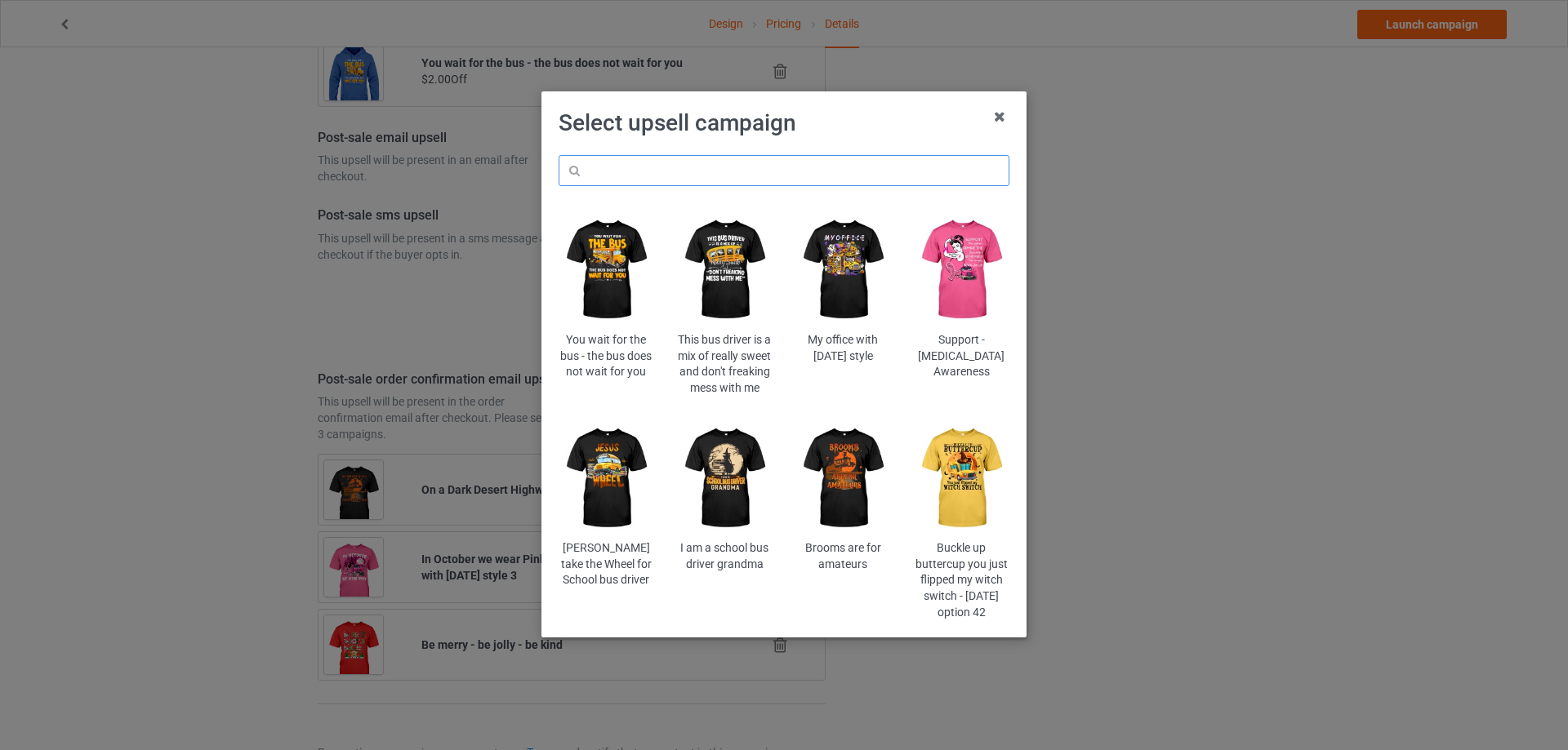
click at [686, 160] on input "text" at bounding box center [784, 171] width 451 height 31
paste input "sowit"
type input "sowit"
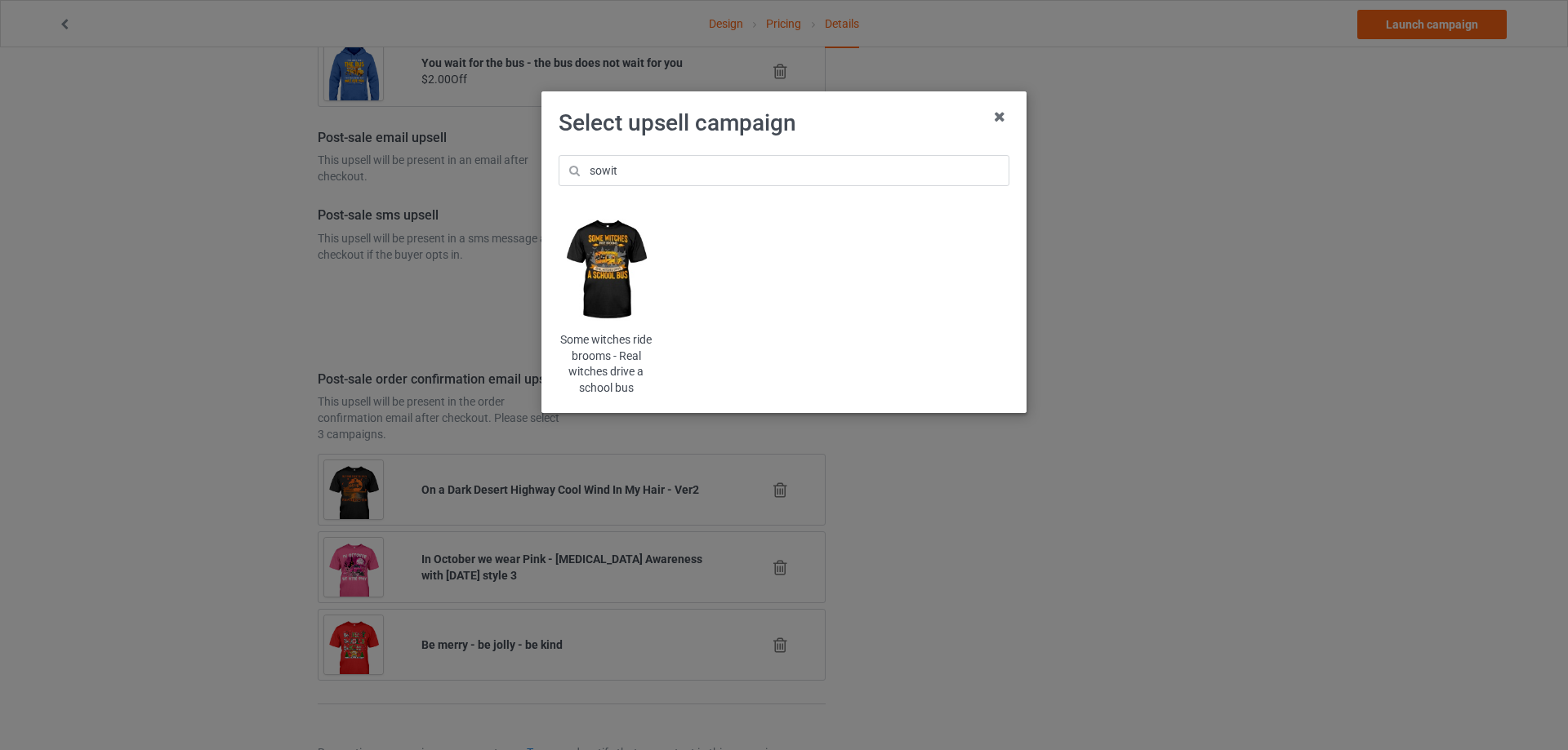
click at [621, 279] on img at bounding box center [606, 269] width 95 height 119
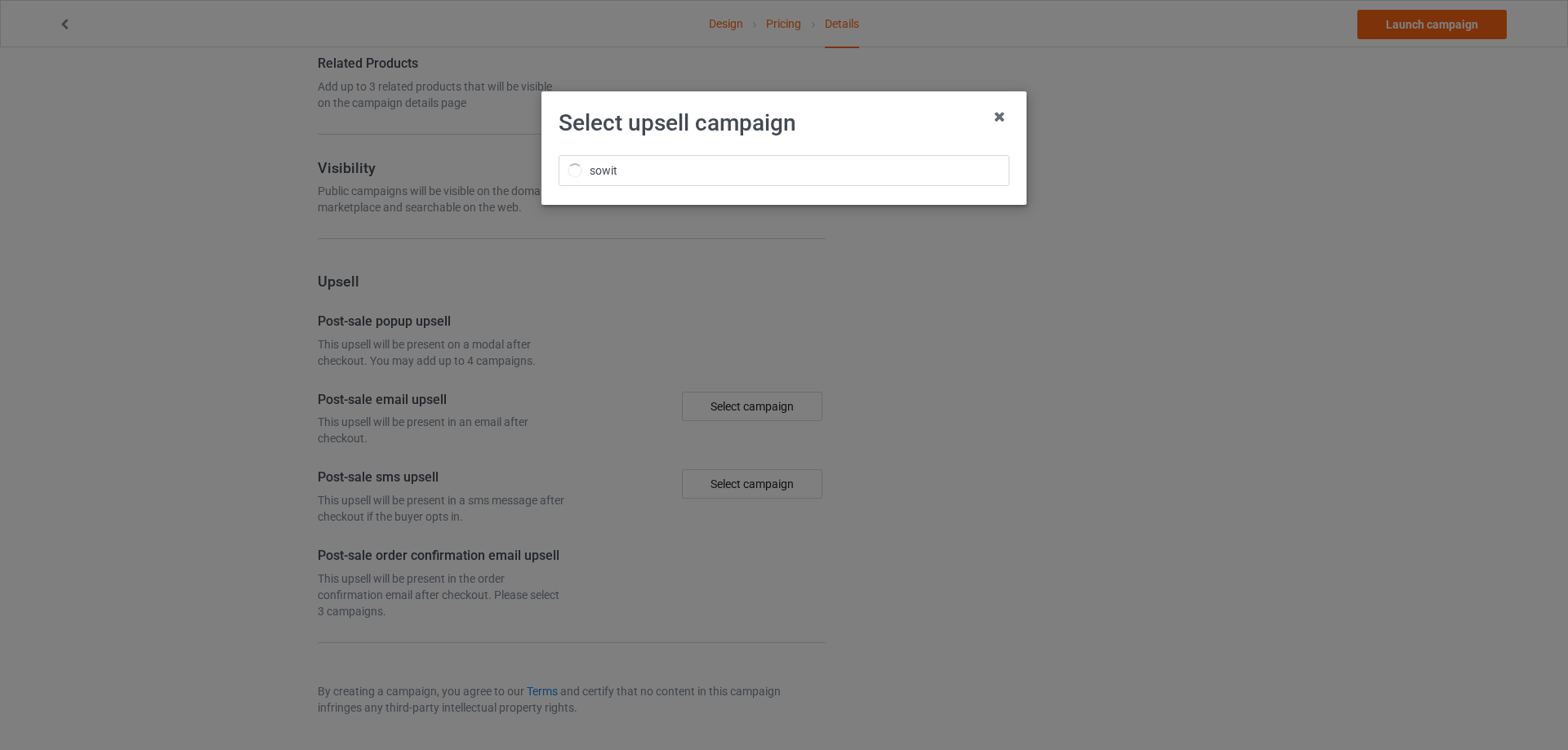
scroll to position [1880, 0]
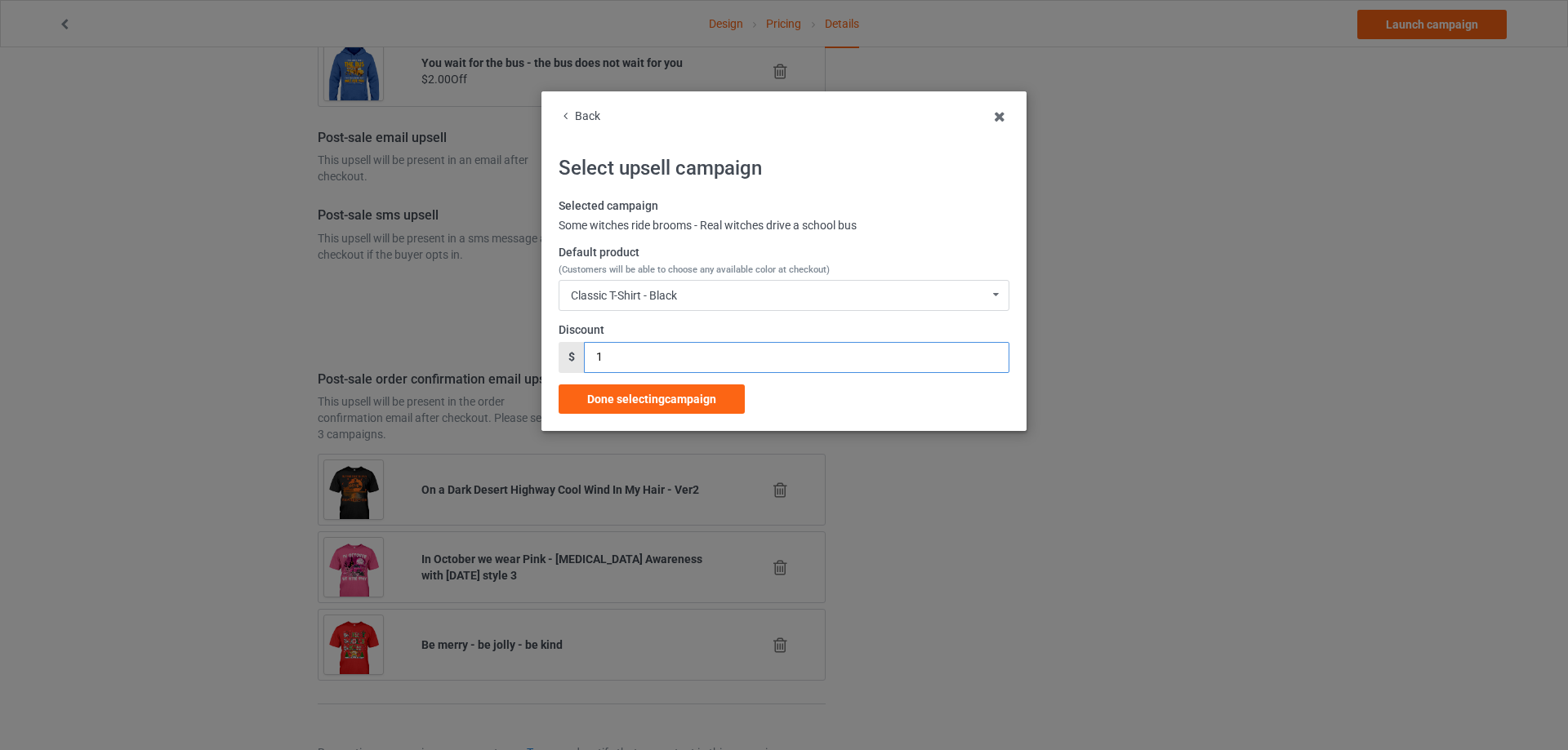
drag, startPoint x: 595, startPoint y: 362, endPoint x: 602, endPoint y: 369, distance: 9.9
click at [584, 362] on input "1" at bounding box center [796, 358] width 425 height 31
type input "2"
click at [625, 386] on div "Done selecting campaign" at bounding box center [651, 399] width 186 height 29
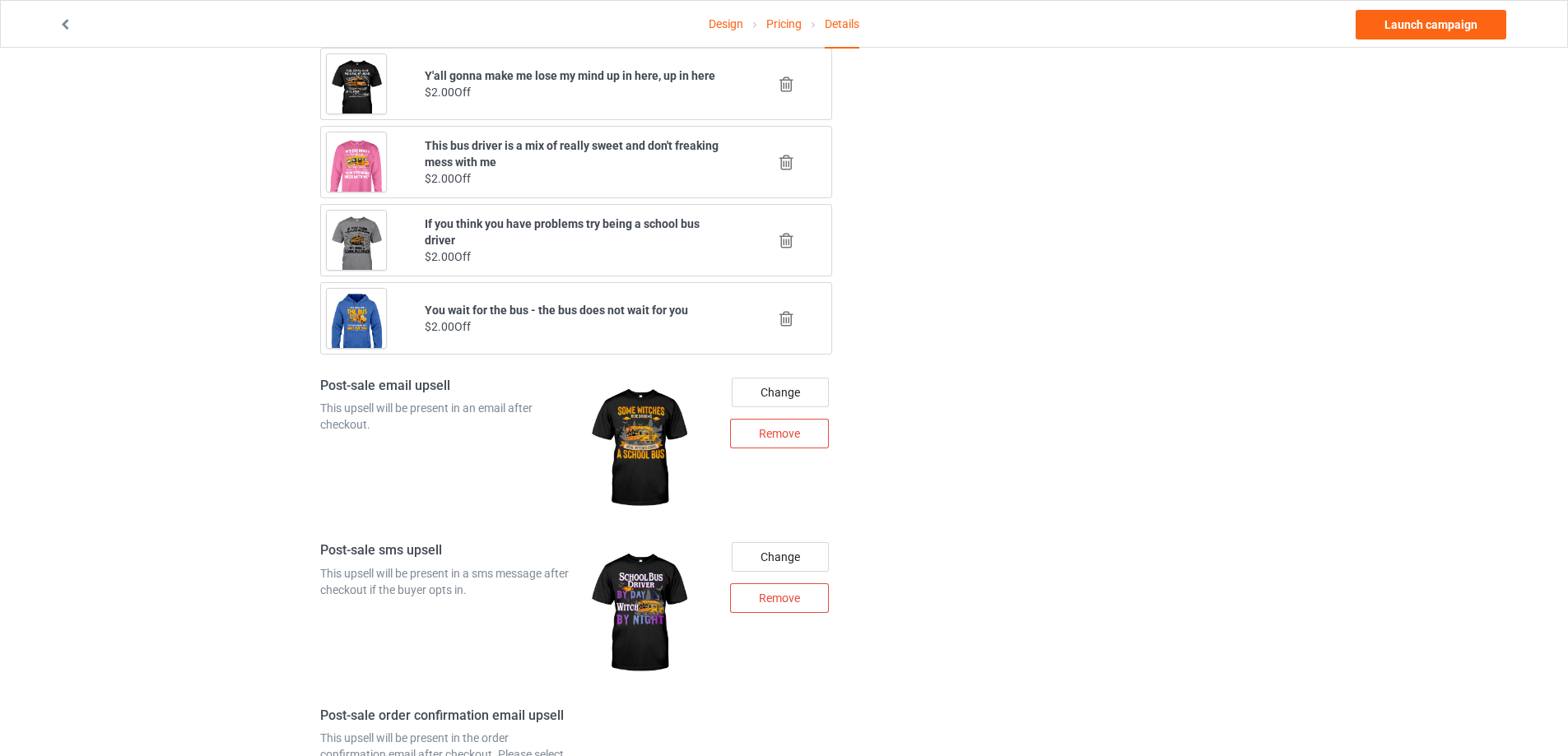
scroll to position [2043, 0]
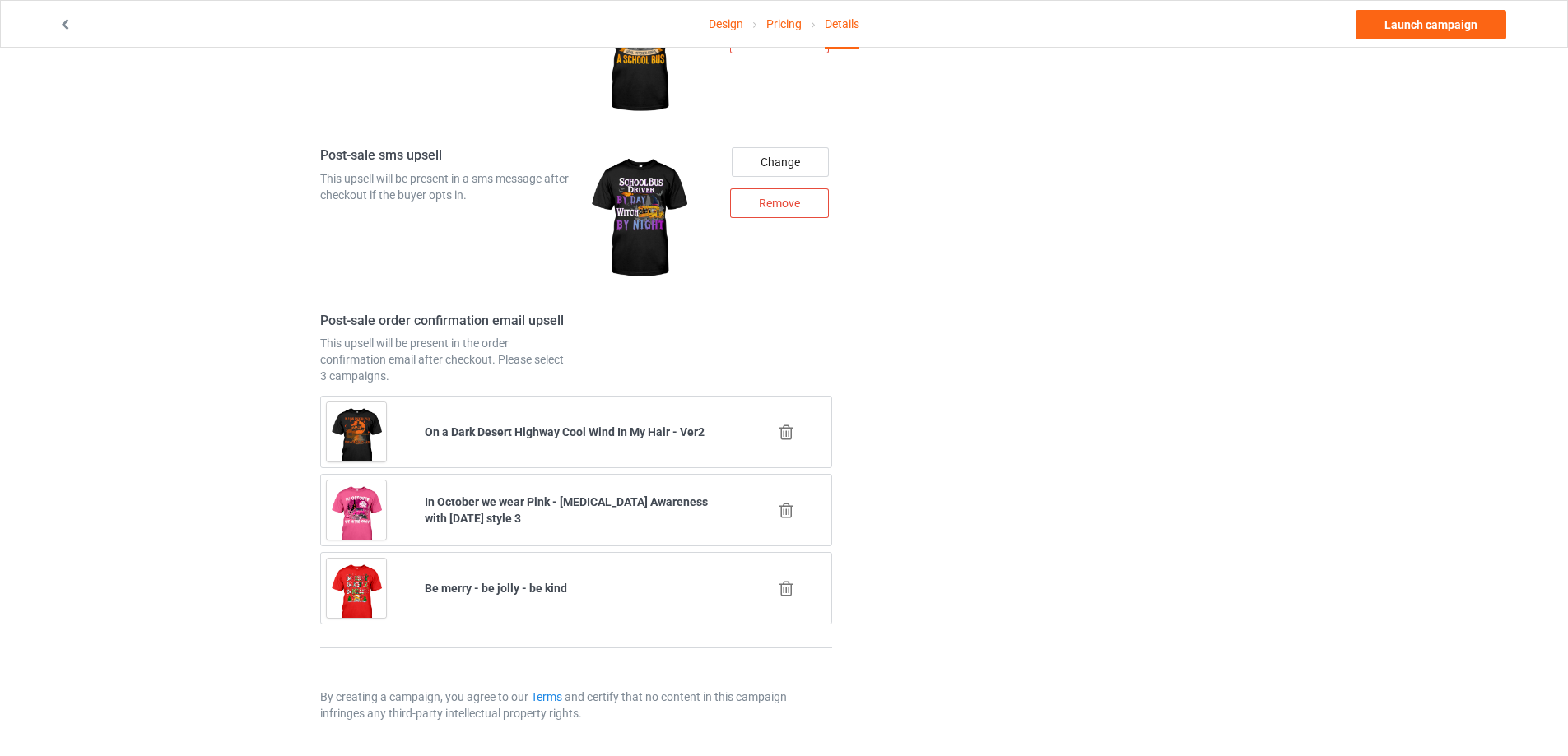
click at [788, 430] on icon at bounding box center [787, 432] width 21 height 17
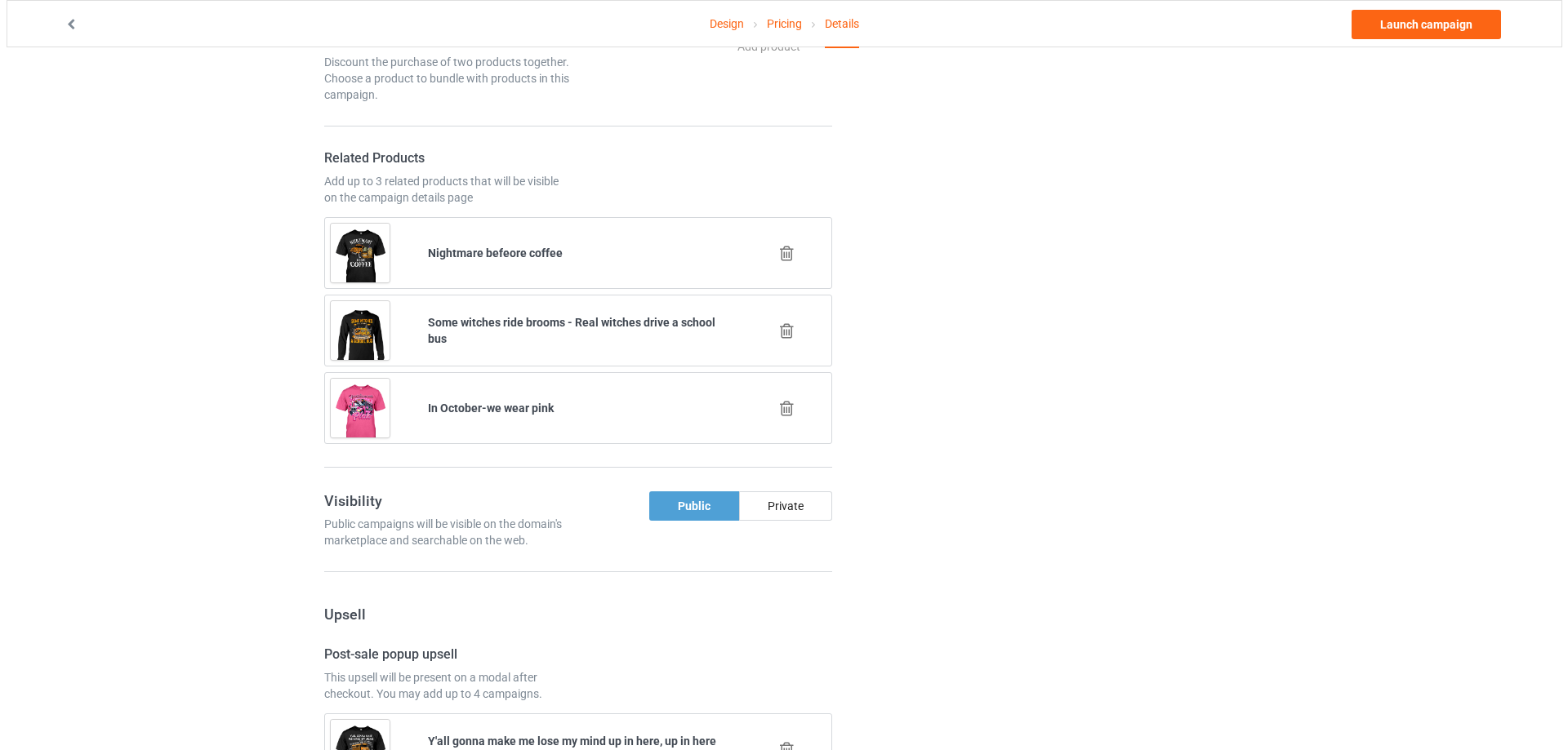
scroll to position [1950, 0]
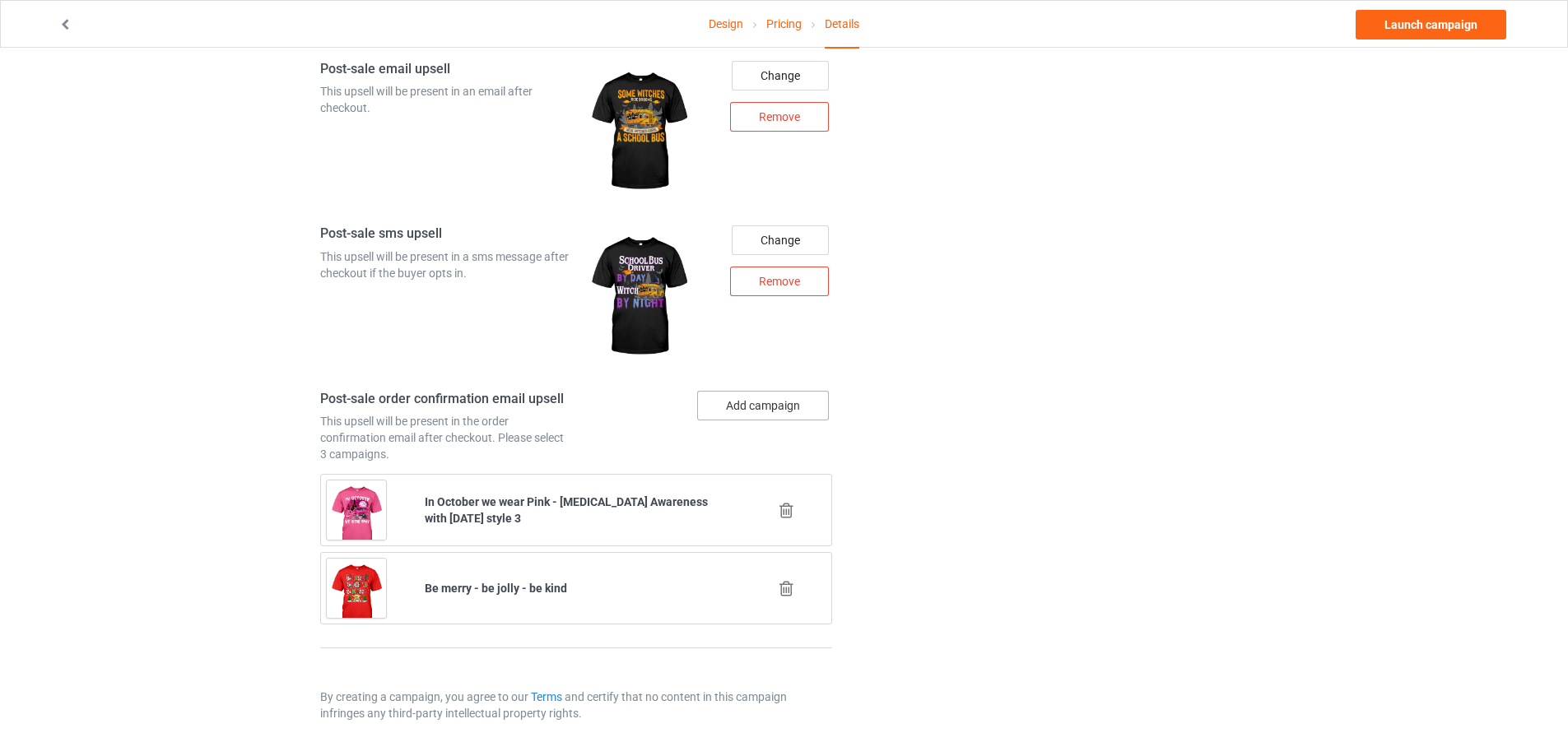
click at [753, 413] on button "Add campaign" at bounding box center [763, 406] width 132 height 29
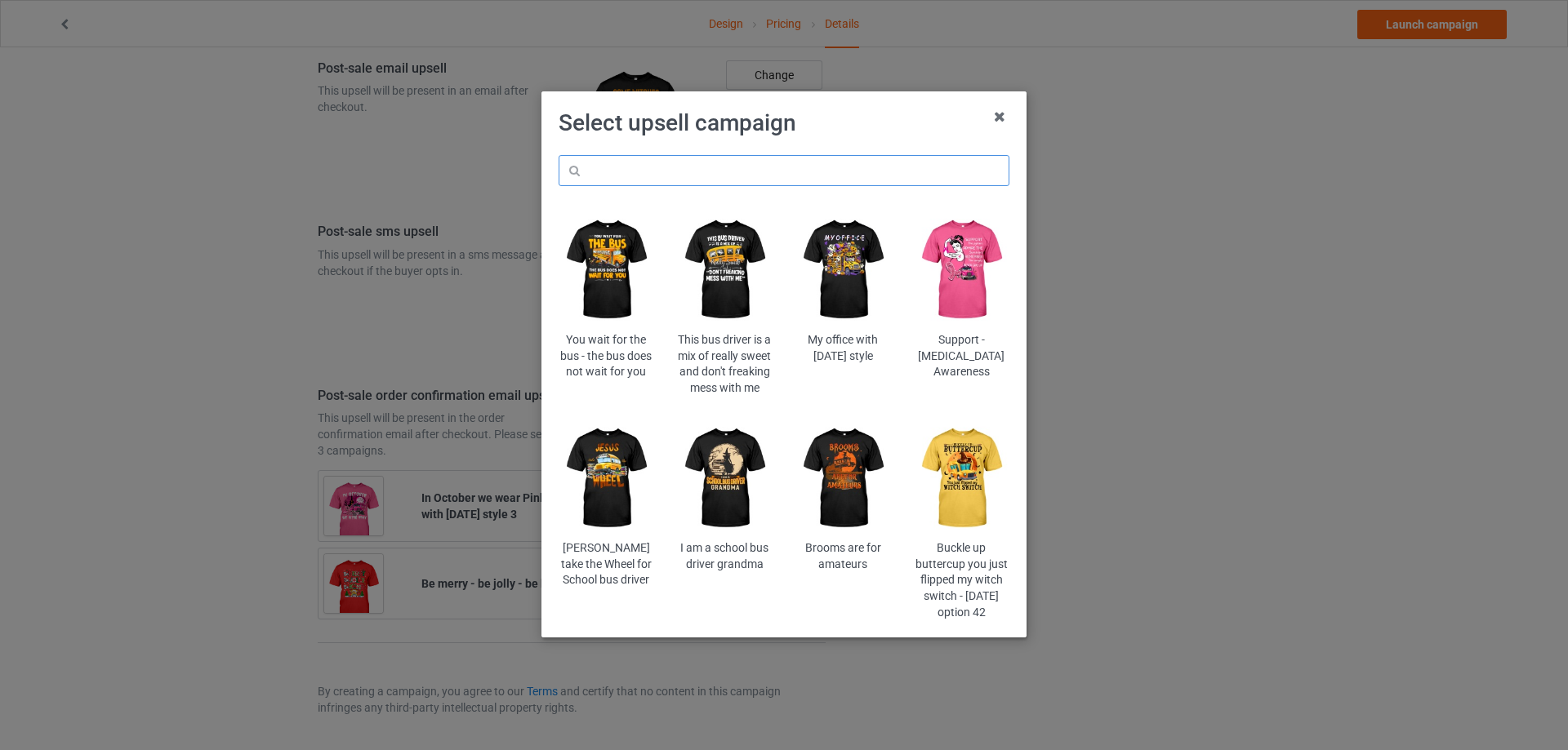
click at [682, 160] on input "text" at bounding box center [784, 171] width 451 height 31
type input "amateurs"
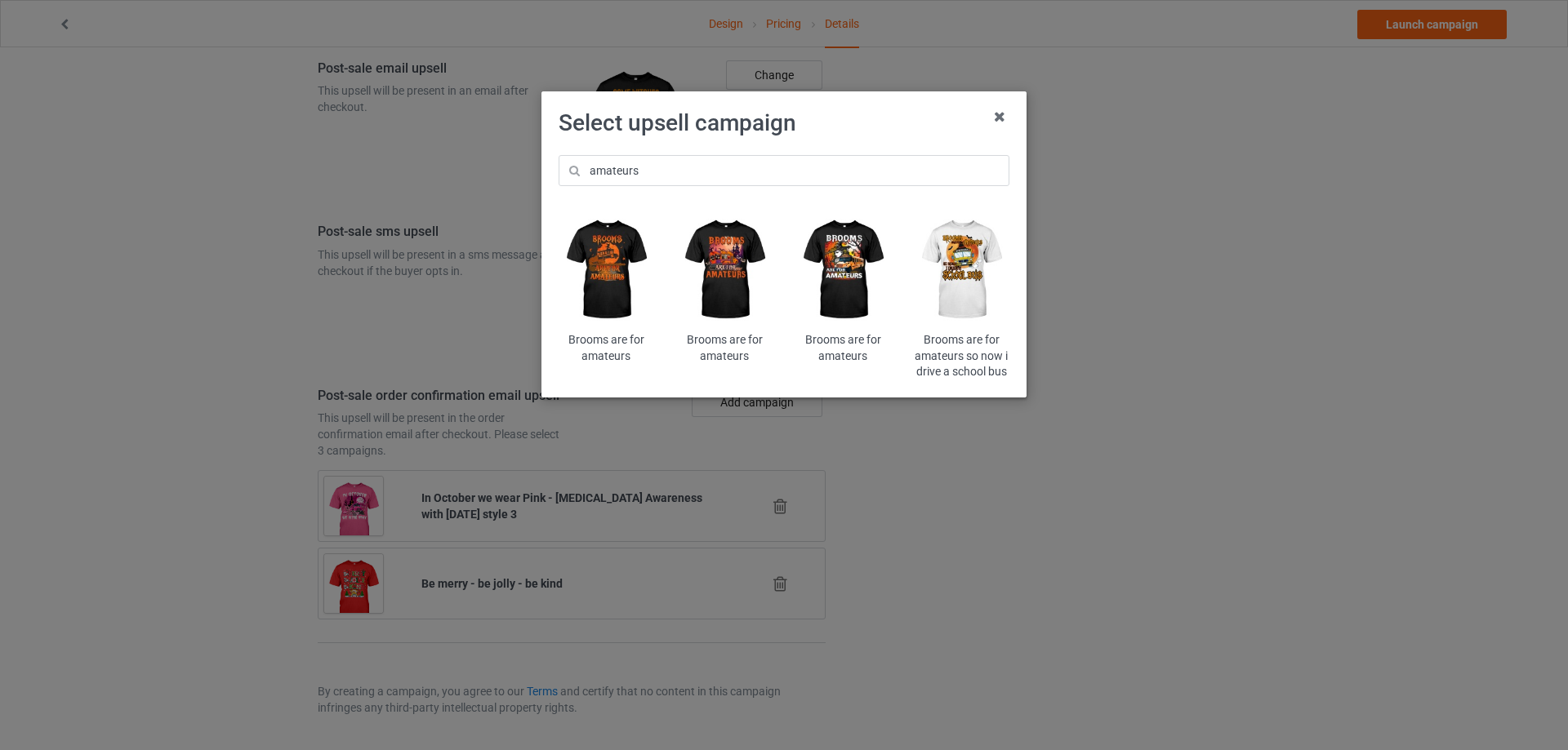
click at [737, 251] on img at bounding box center [724, 269] width 95 height 119
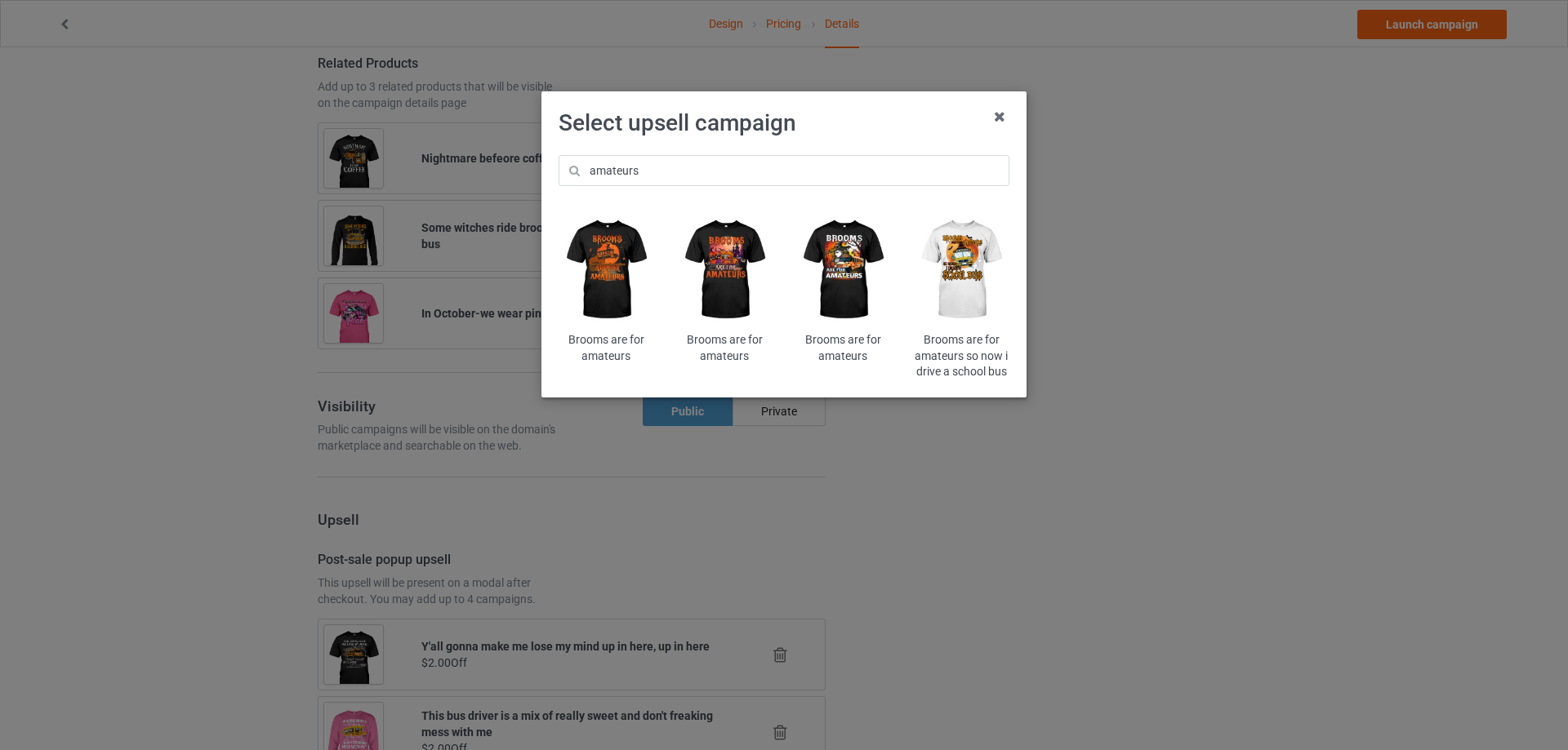
click at [737, 251] on div "Select upsell campaign amateurs Brooms are for amateurs Brooms are for amateurs…" at bounding box center [784, 375] width 1568 height 750
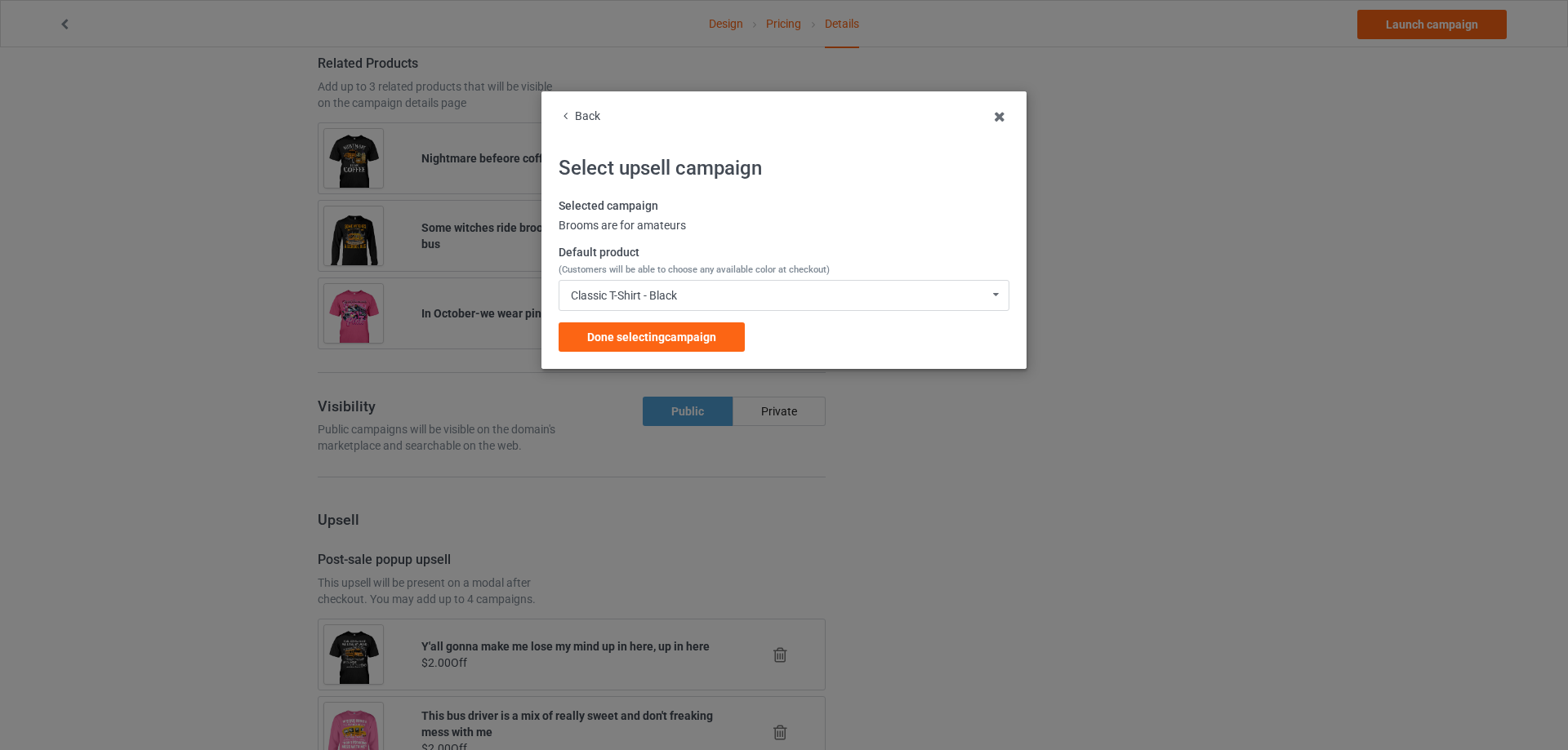
scroll to position [1950, 0]
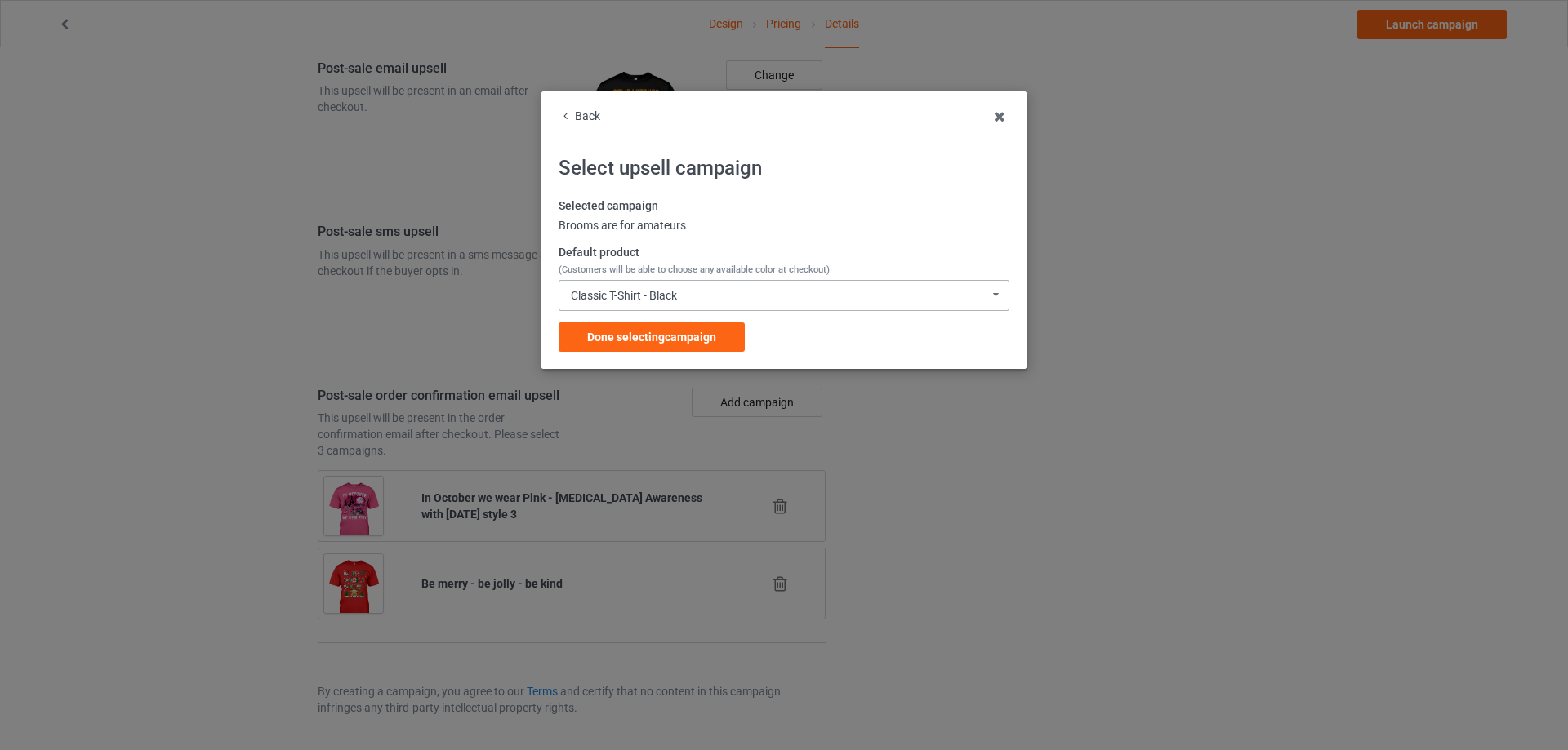
click at [645, 294] on div "Classic T-Shirt - Black" at bounding box center [624, 295] width 106 height 11
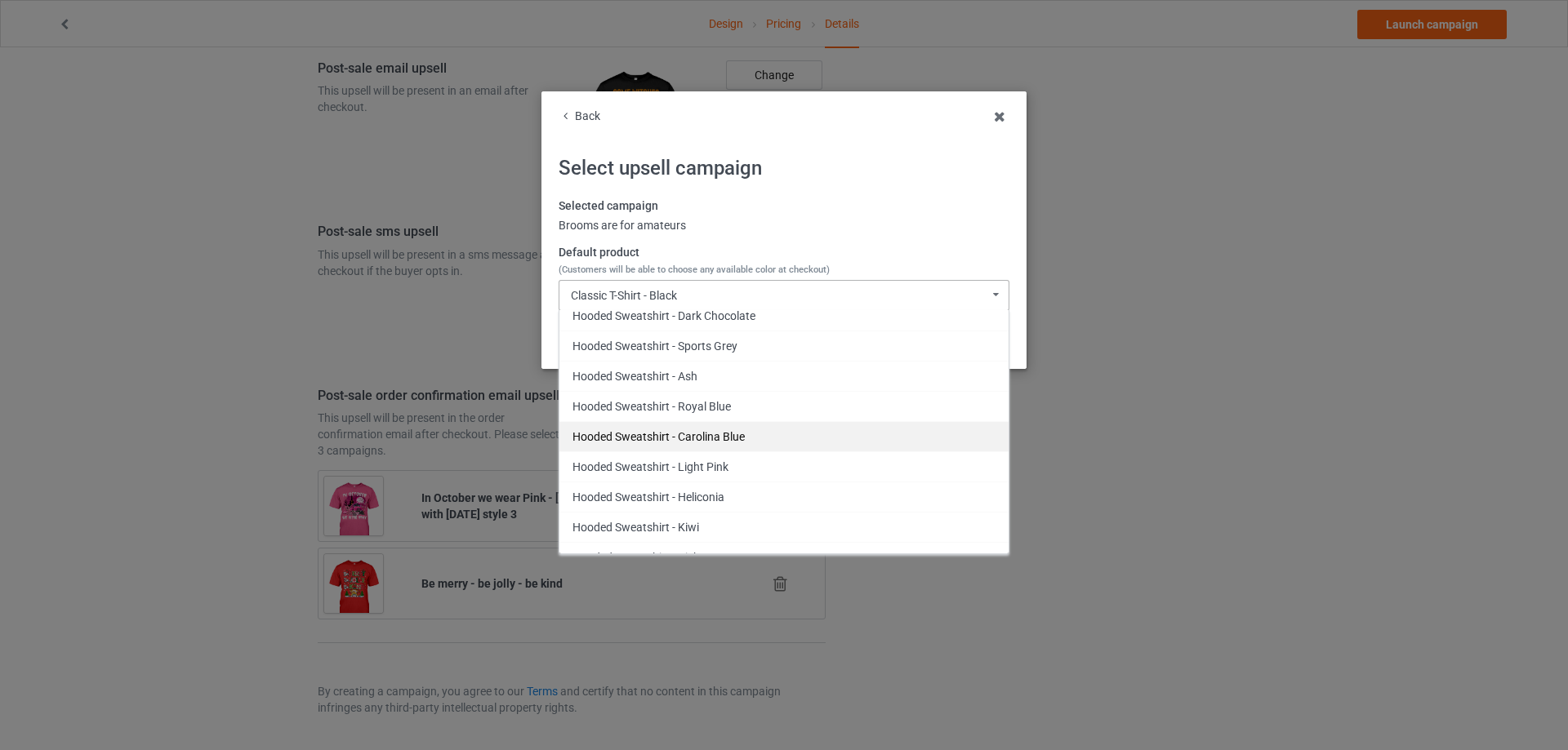
scroll to position [653, 0]
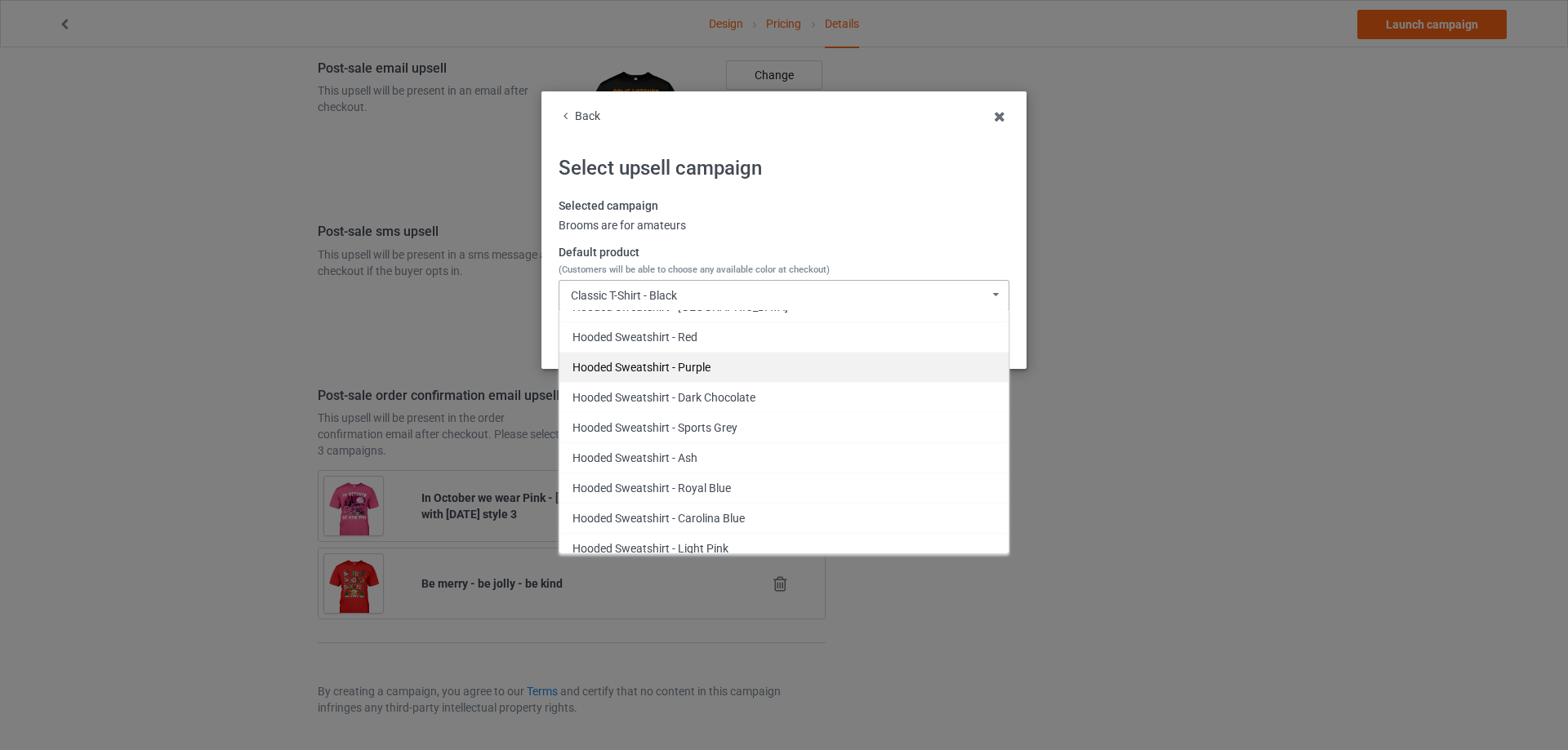
click at [698, 369] on div "Hooded Sweatshirt - Purple" at bounding box center [784, 366] width 449 height 30
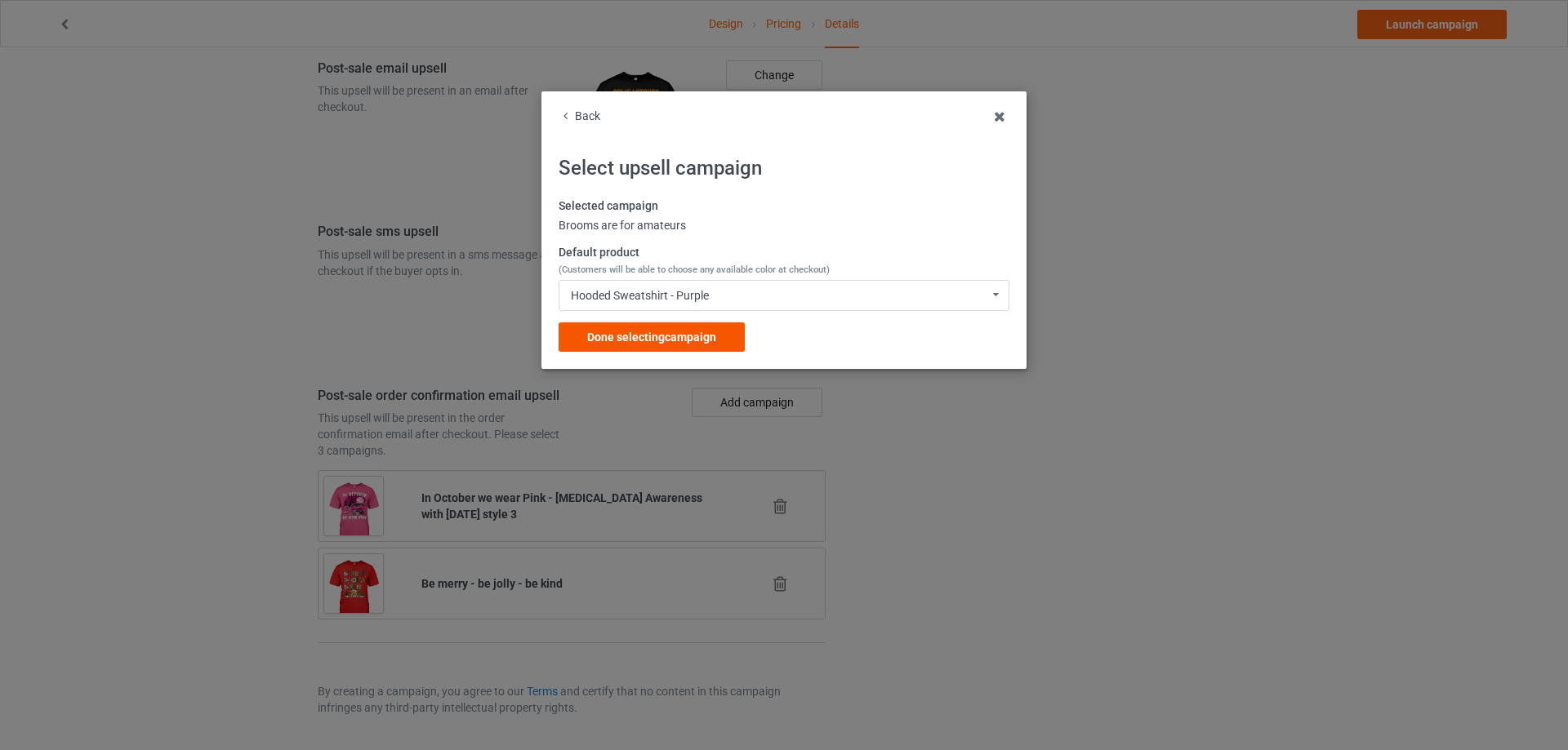
click at [678, 339] on span "Done selecting campaign" at bounding box center [651, 336] width 129 height 13
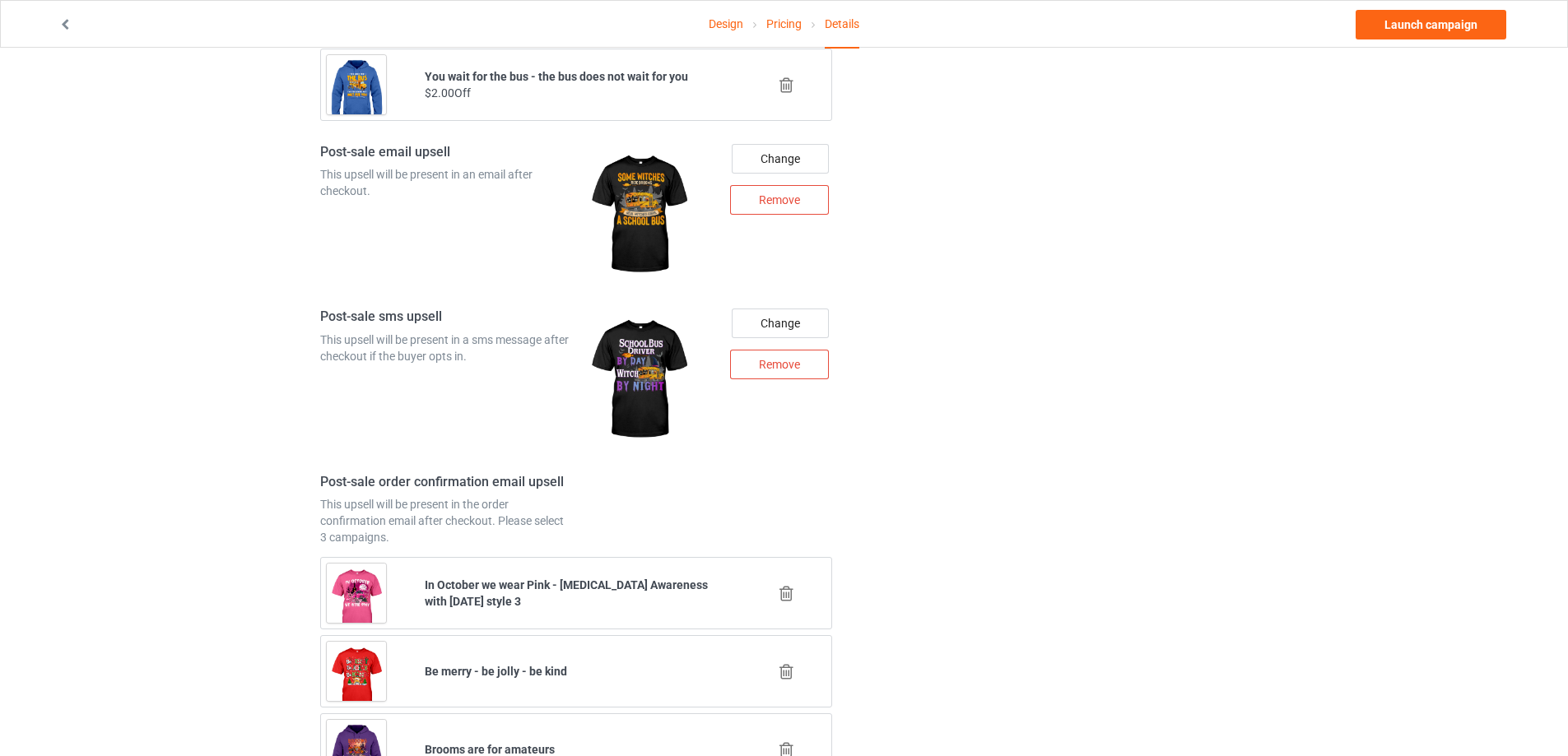
scroll to position [2043, 0]
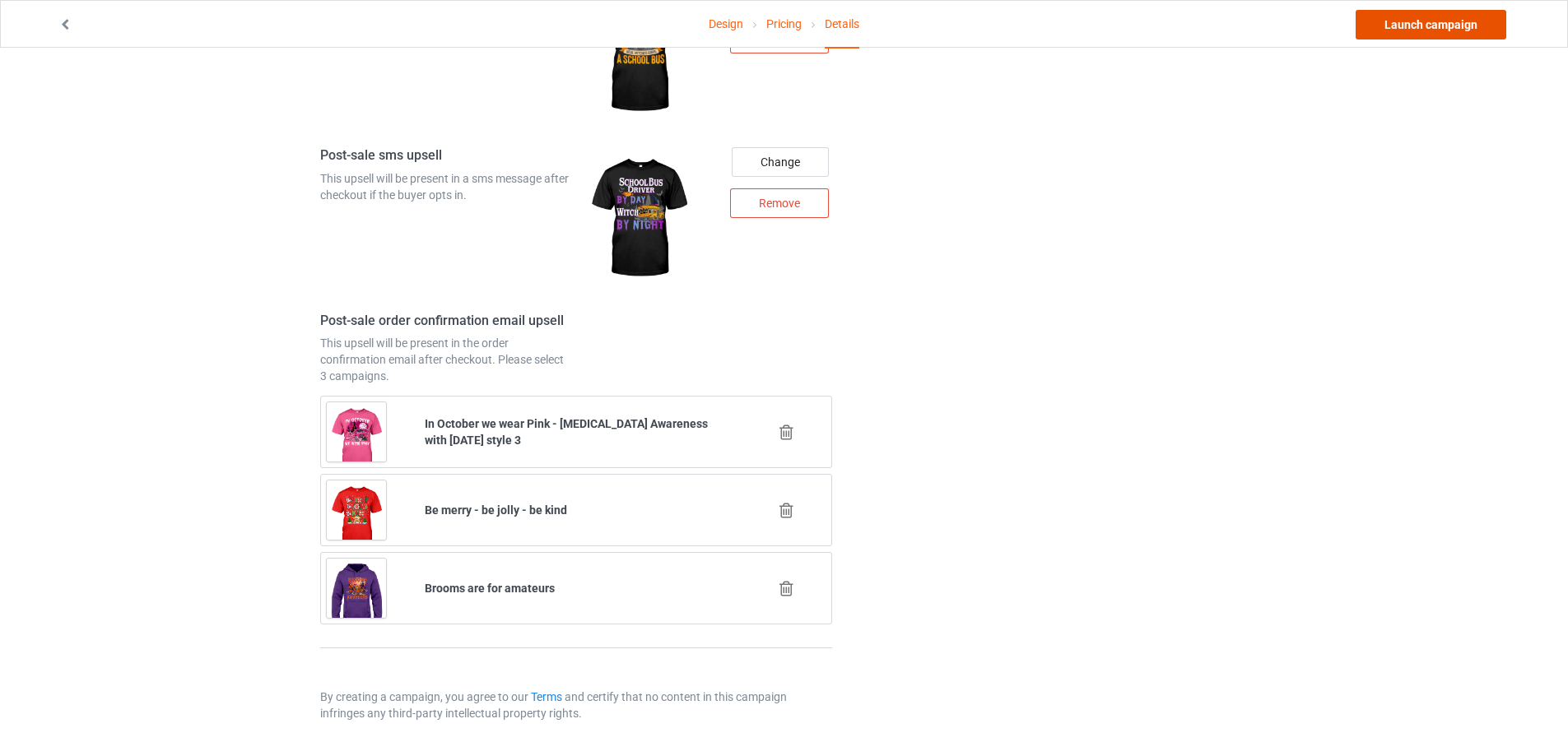
click at [1418, 30] on link "Launch campaign" at bounding box center [1431, 24] width 151 height 29
